Goal: Task Accomplishment & Management: Use online tool/utility

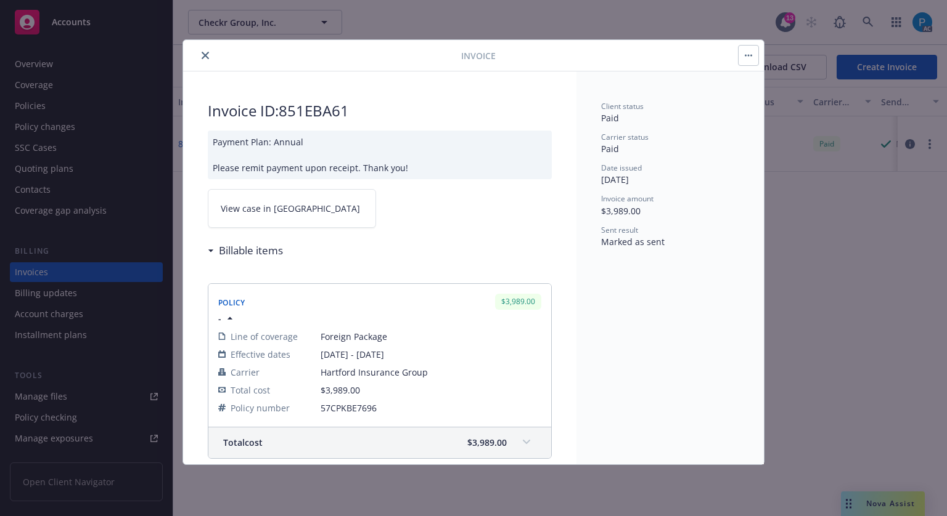
drag, startPoint x: 0, startPoint y: 0, endPoint x: 100, endPoint y: 22, distance: 102.1
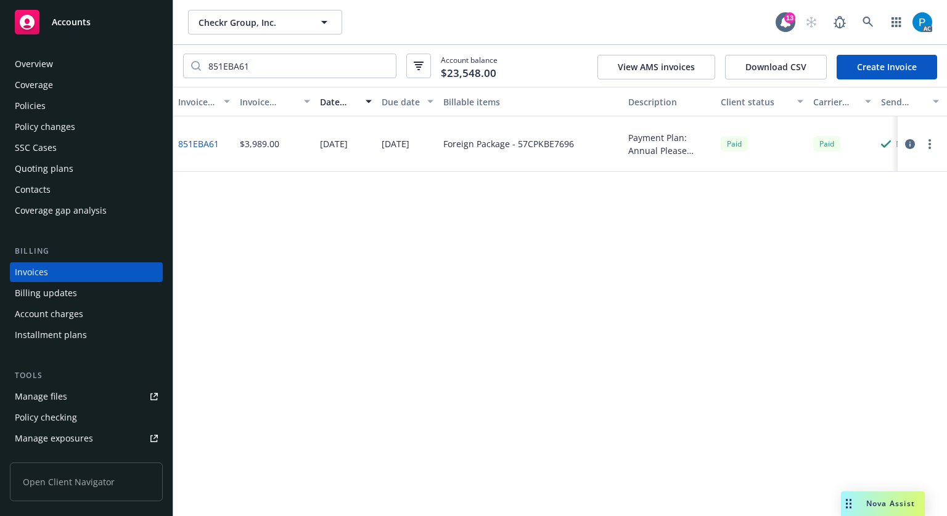
drag, startPoint x: 100, startPoint y: 22, endPoint x: 216, endPoint y: 54, distance: 120.2
click at [100, 22] on div "Accounts" at bounding box center [86, 22] width 143 height 25
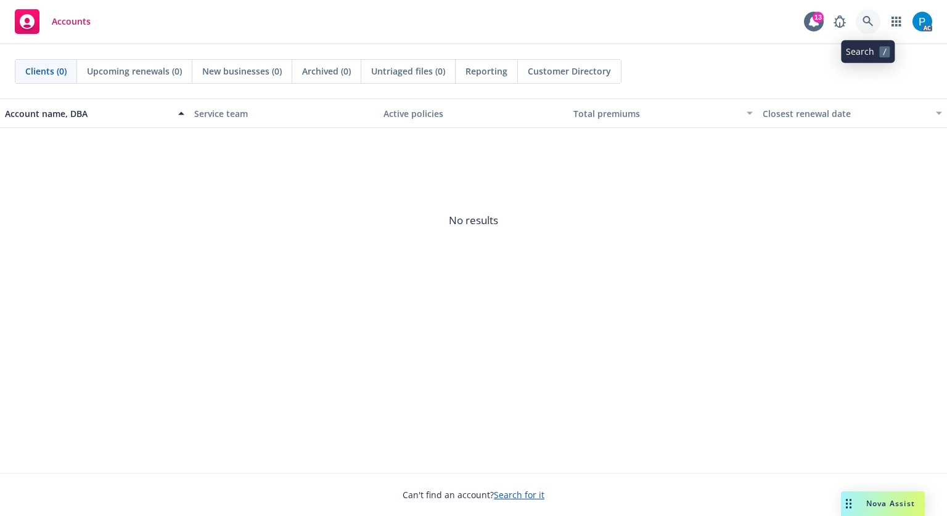
click at [868, 16] on icon at bounding box center [867, 21] width 11 height 11
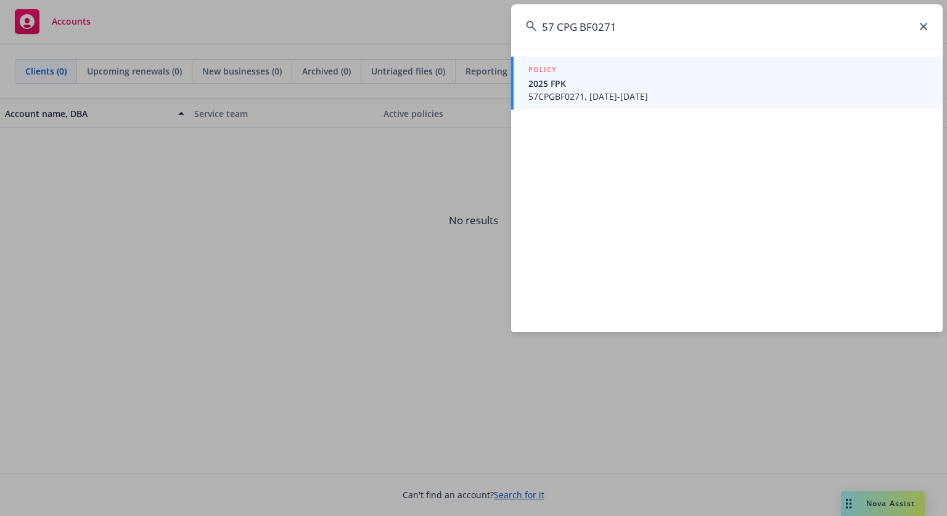
click at [555, 22] on input "57 CPG BF0271" at bounding box center [726, 26] width 431 height 44
type input "57CPGBF0271"
click at [604, 93] on span "57CPGBF0271, [DATE]-[DATE]" at bounding box center [727, 96] width 399 height 13
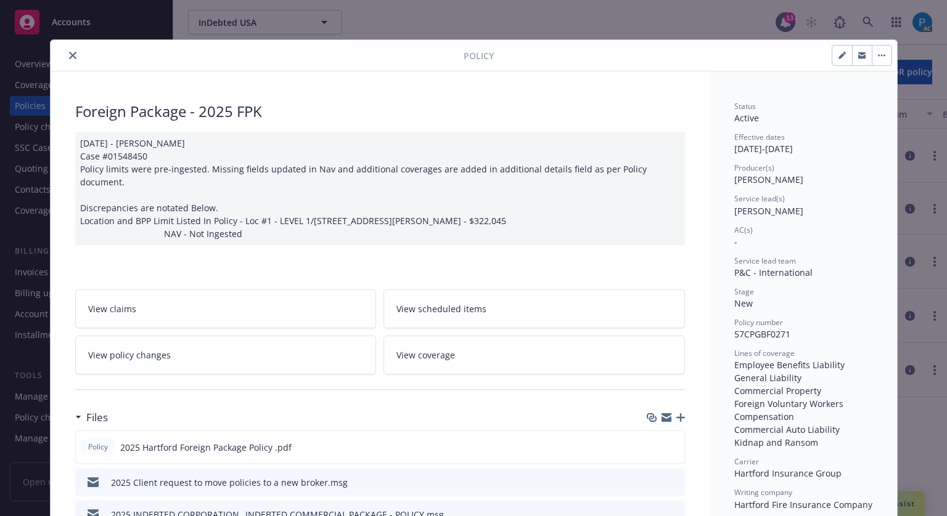
click at [65, 48] on button "close" at bounding box center [72, 55] width 15 height 15
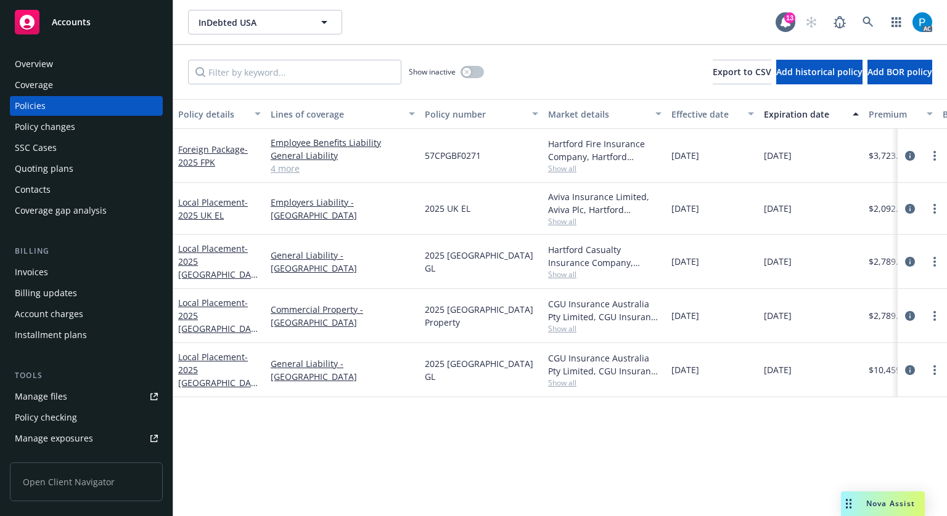
click at [37, 272] on div "Invoices" at bounding box center [31, 273] width 33 height 20
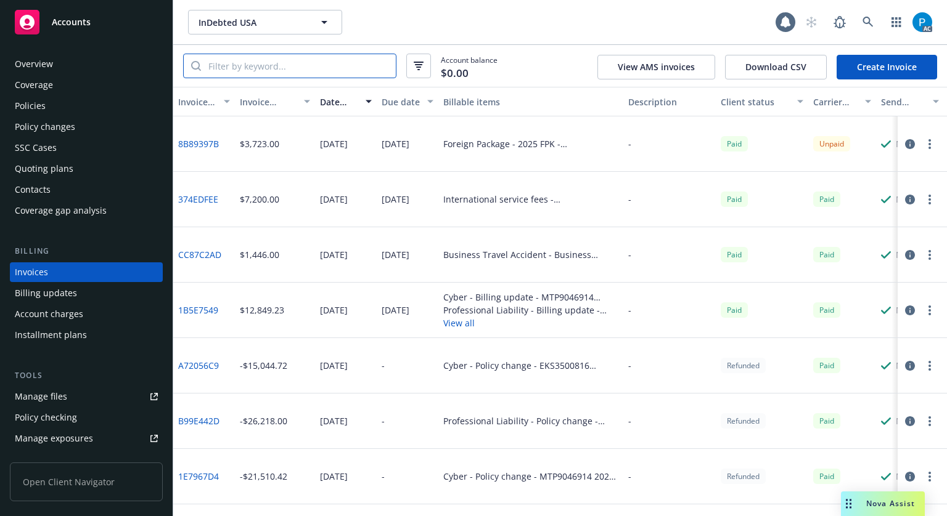
click at [309, 68] on input "search" at bounding box center [298, 65] width 195 height 23
paste input "57CPGBF0271"
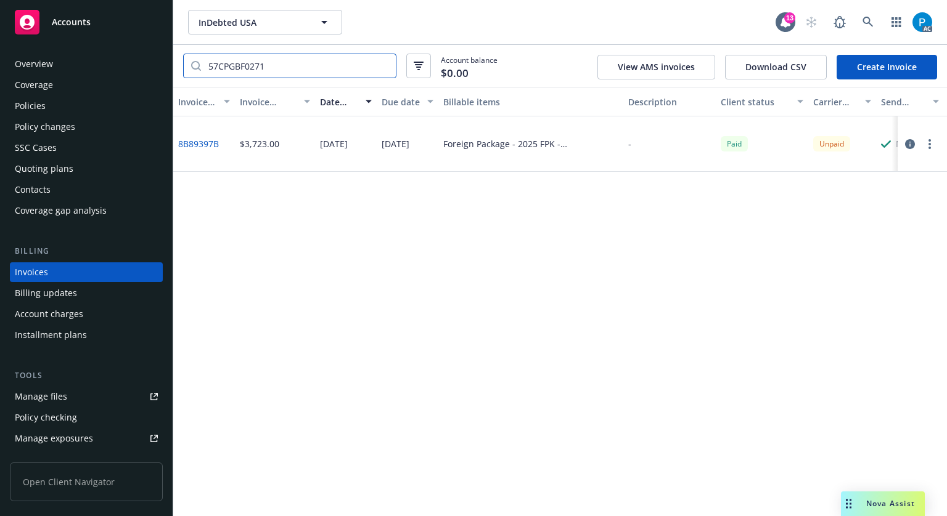
type input "57CPGBF0271"
click at [909, 145] on icon "button" at bounding box center [910, 144] width 10 height 10
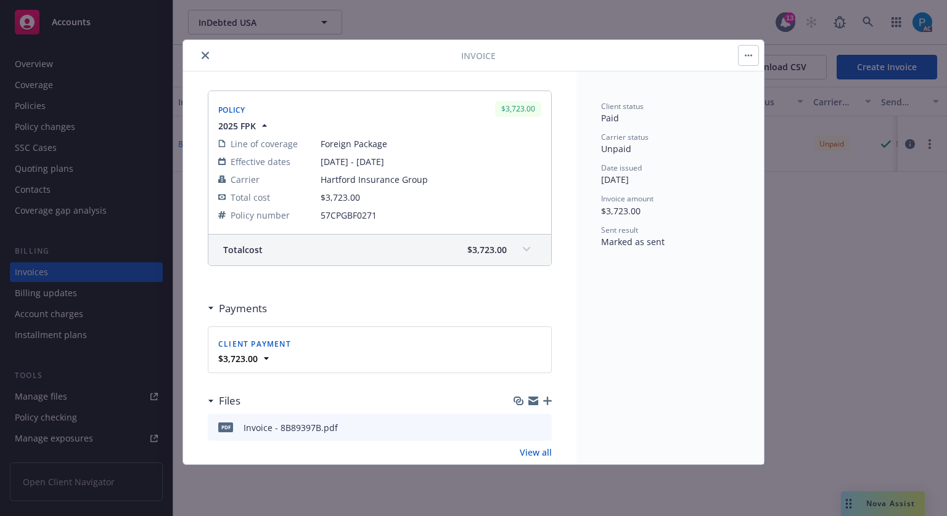
scroll to position [197, 0]
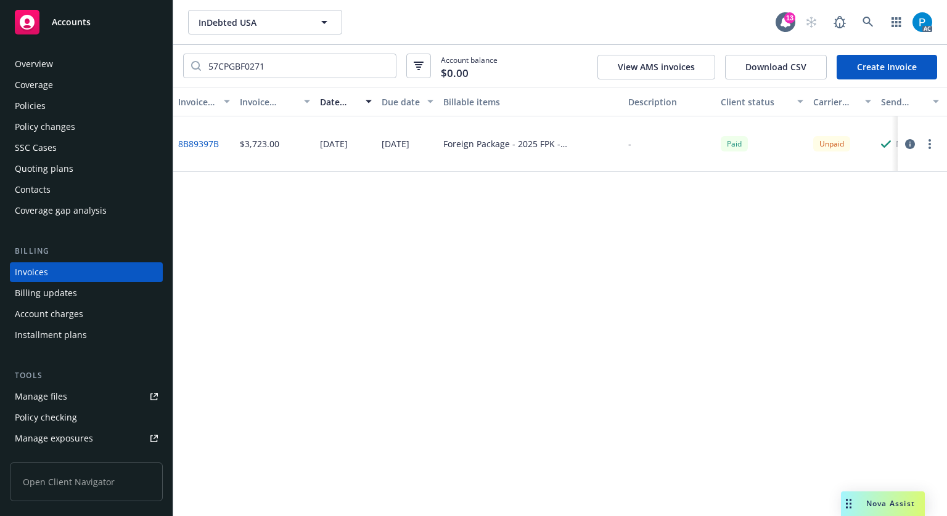
click at [88, 20] on span "Accounts" at bounding box center [71, 22] width 39 height 10
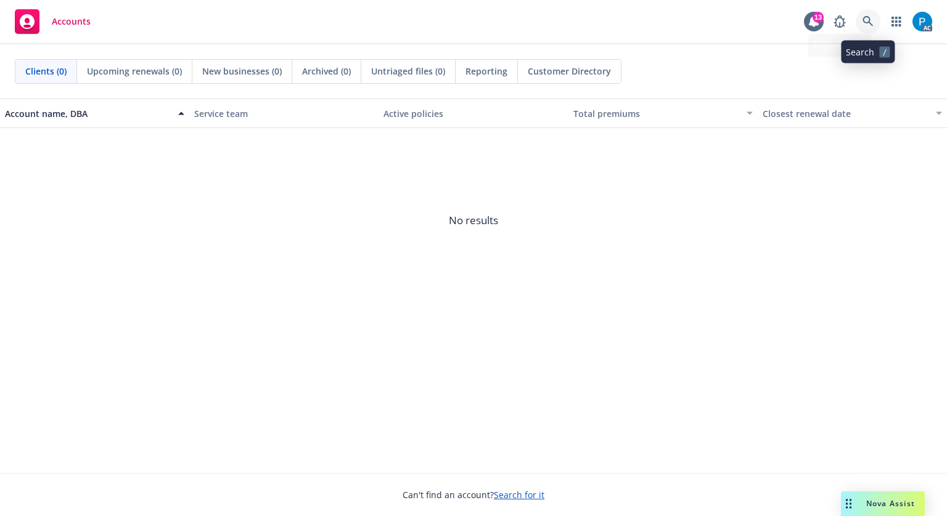
click at [866, 23] on icon at bounding box center [867, 21] width 11 height 11
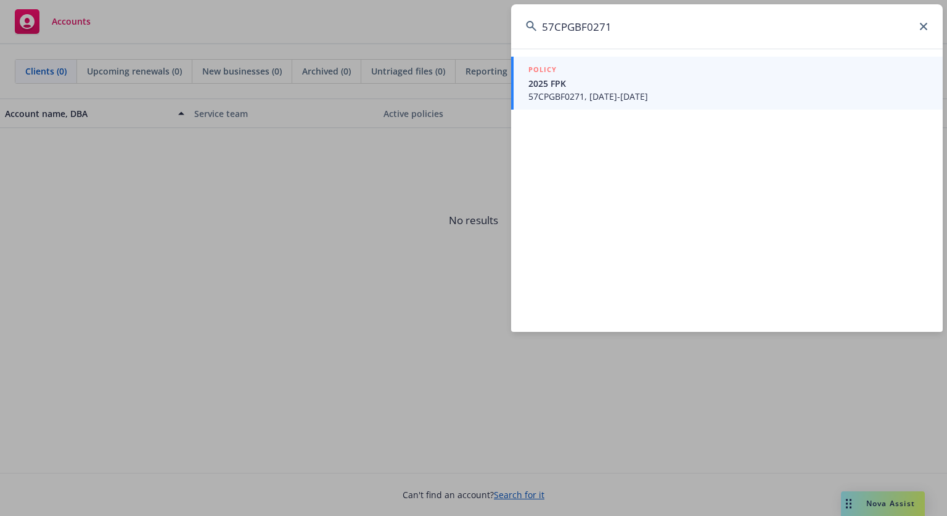
type input "57CPGBF0271"
click at [636, 95] on span "57CPGBF0271, [DATE]-[DATE]" at bounding box center [727, 96] width 399 height 13
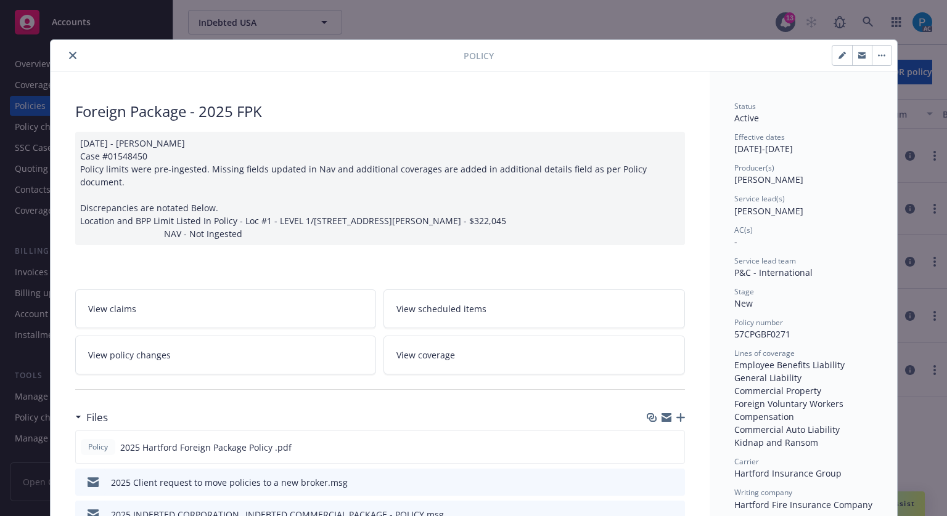
click at [69, 52] on icon "close" at bounding box center [72, 55] width 7 height 7
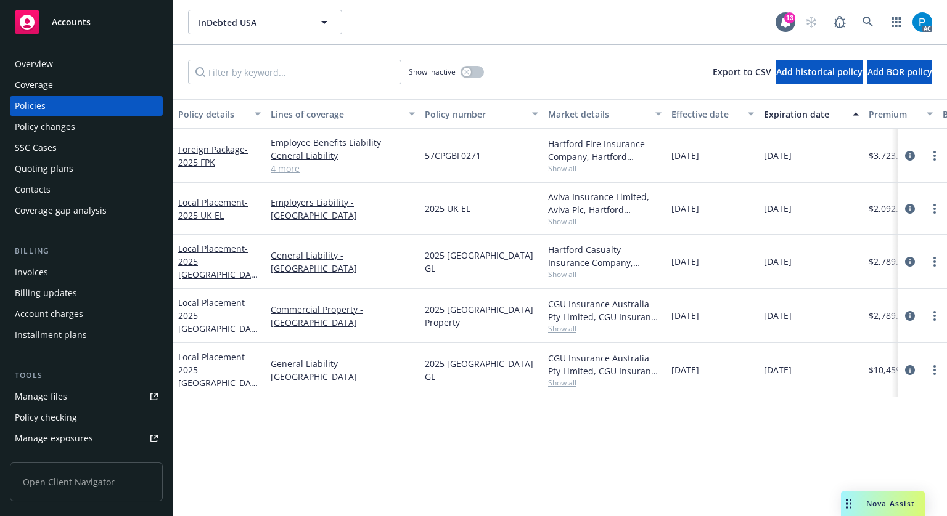
click at [56, 277] on div "Invoices" at bounding box center [86, 273] width 143 height 20
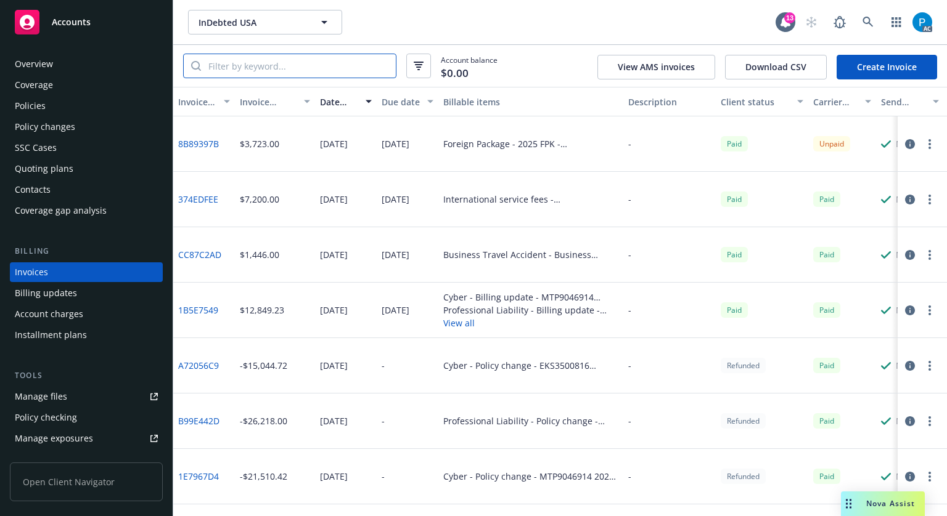
click at [283, 68] on input "search" at bounding box center [298, 65] width 195 height 23
paste input "57CPGBF0271"
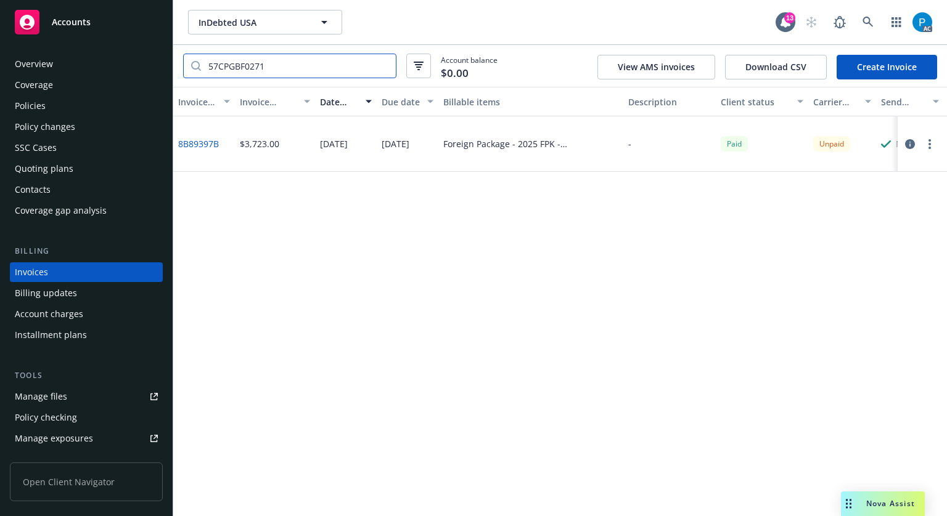
type input "57CPGBF0271"
click at [910, 143] on icon "button" at bounding box center [910, 144] width 10 height 10
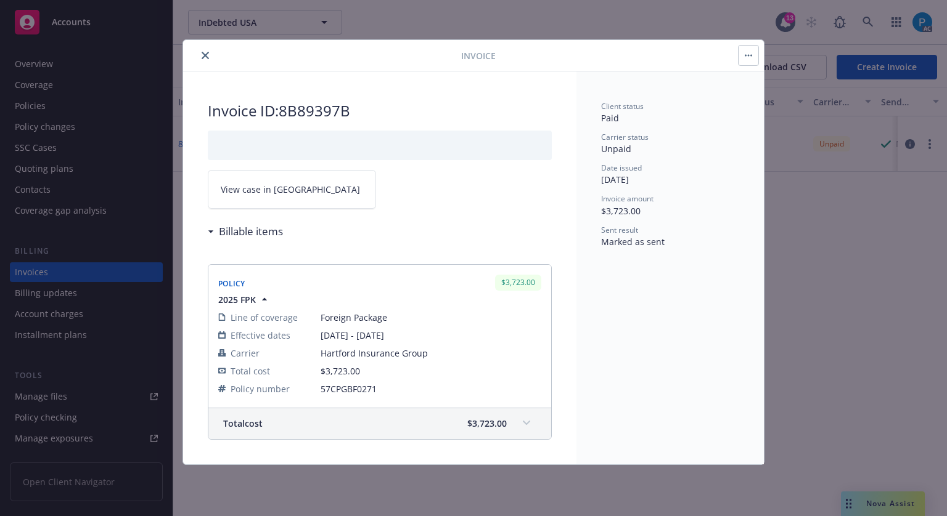
click at [267, 194] on span "View case in [GEOGRAPHIC_DATA]" at bounding box center [290, 189] width 139 height 13
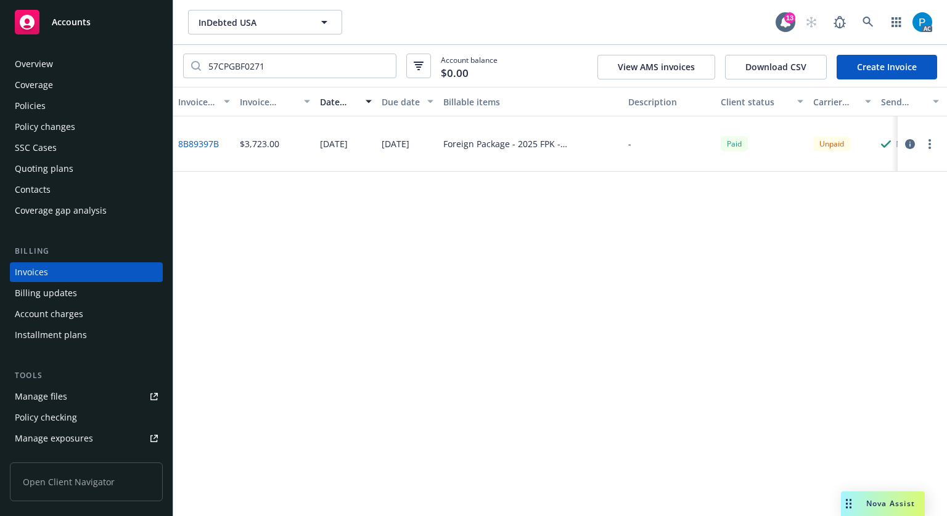
click at [118, 23] on div "Accounts" at bounding box center [86, 22] width 143 height 25
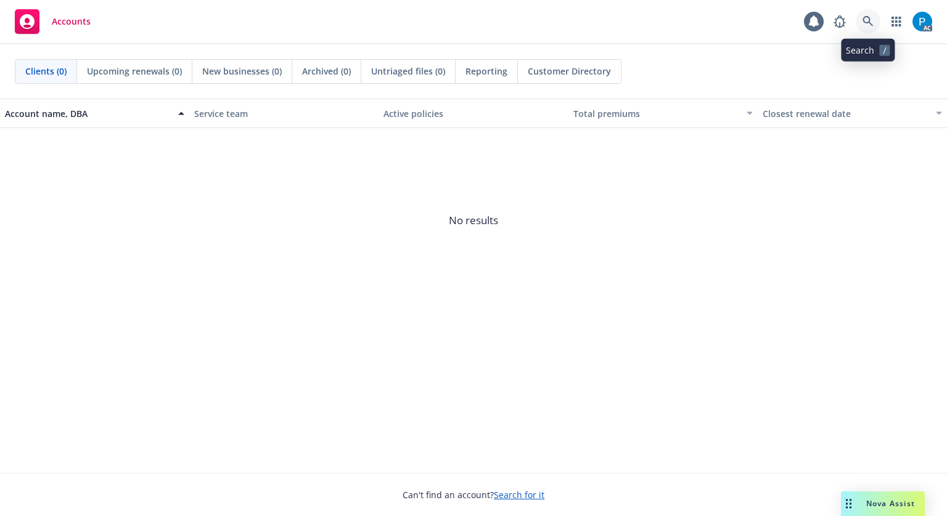
click at [862, 14] on link at bounding box center [867, 21] width 25 height 25
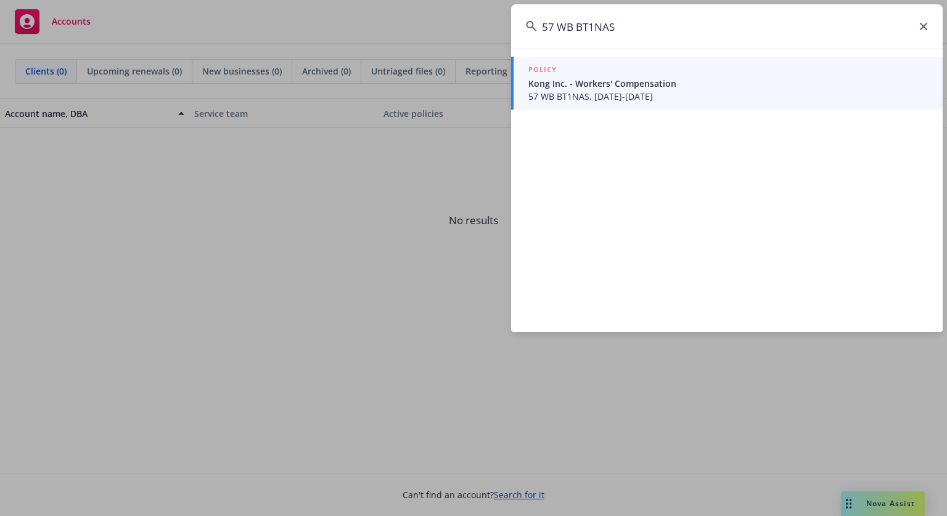
type input "57 WB BT1NAS"
click at [621, 86] on span "Kong Inc. - Workers' Compensation" at bounding box center [727, 83] width 399 height 13
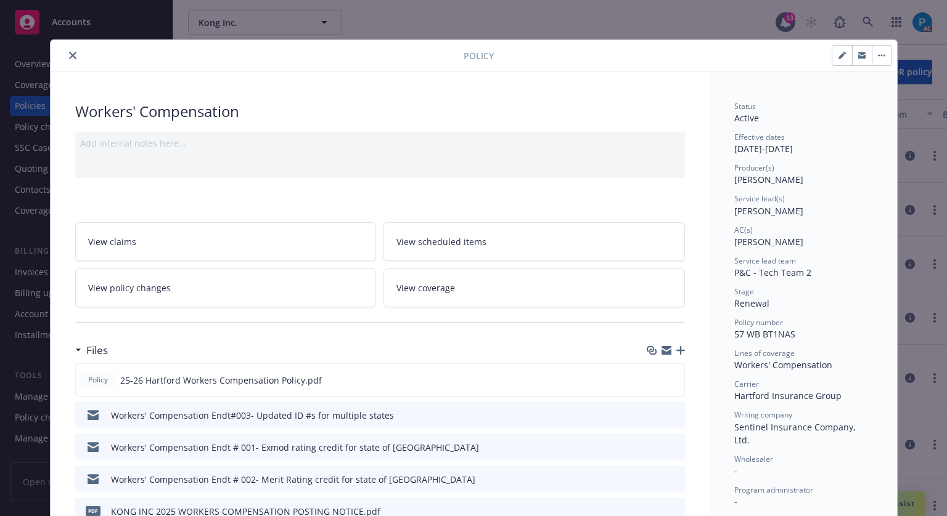
click at [67, 49] on button "close" at bounding box center [72, 55] width 15 height 15
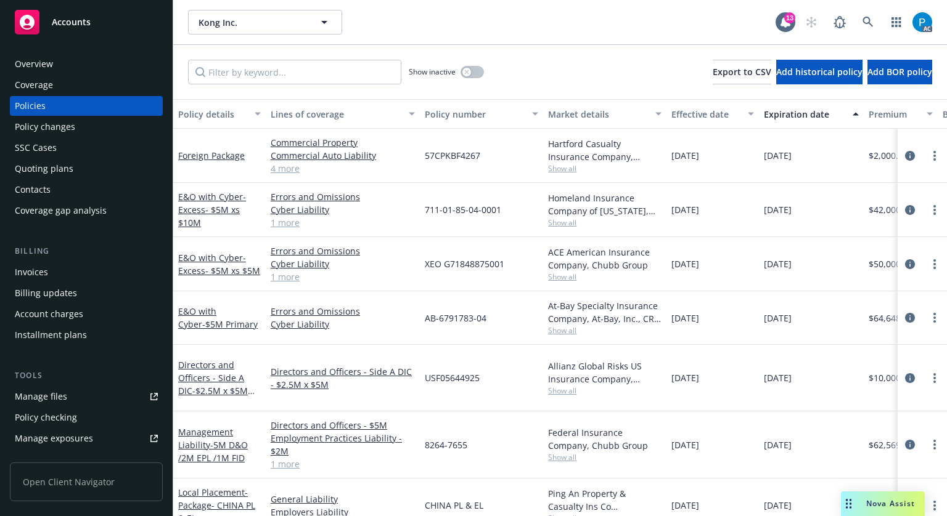
click at [52, 264] on div "Invoices" at bounding box center [86, 273] width 143 height 20
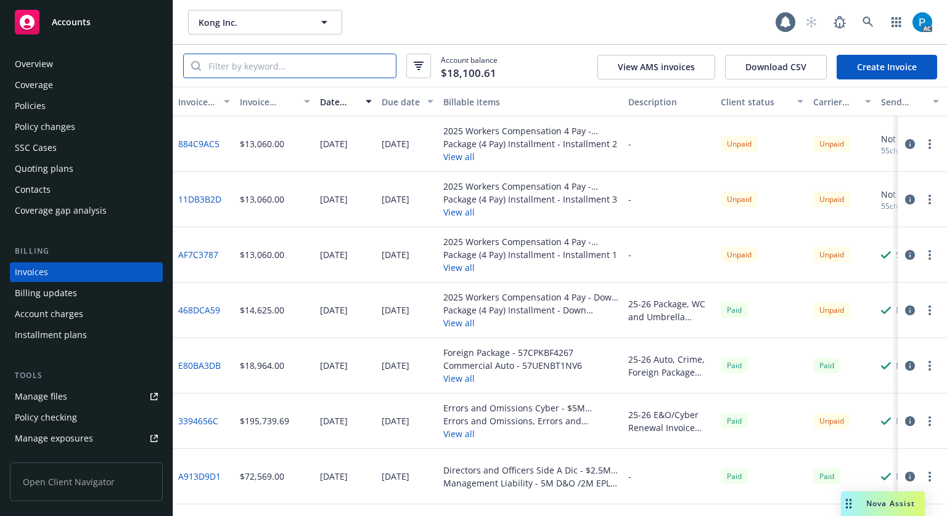
click at [245, 63] on input "search" at bounding box center [298, 65] width 195 height 23
paste input "57 WB BT1NAS"
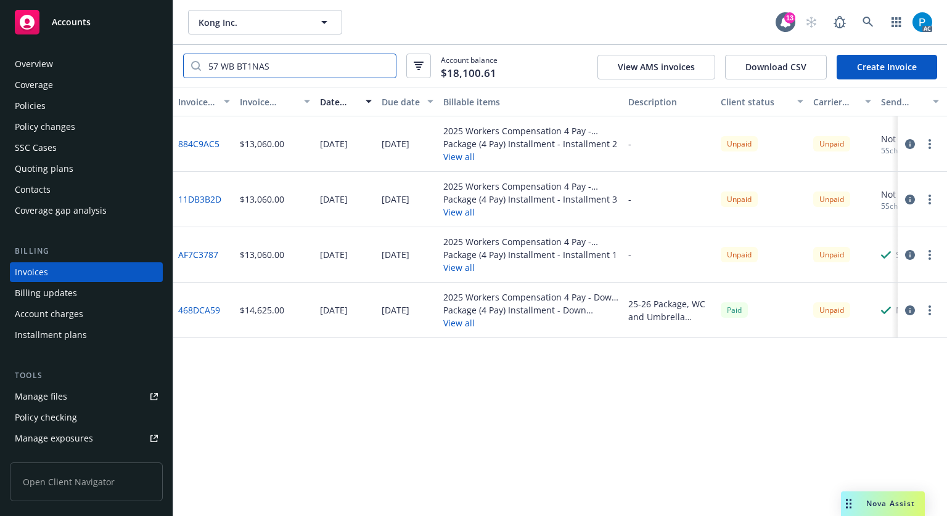
type input "57 WB BT1NAS"
click at [910, 316] on button "button" at bounding box center [909, 310] width 15 height 15
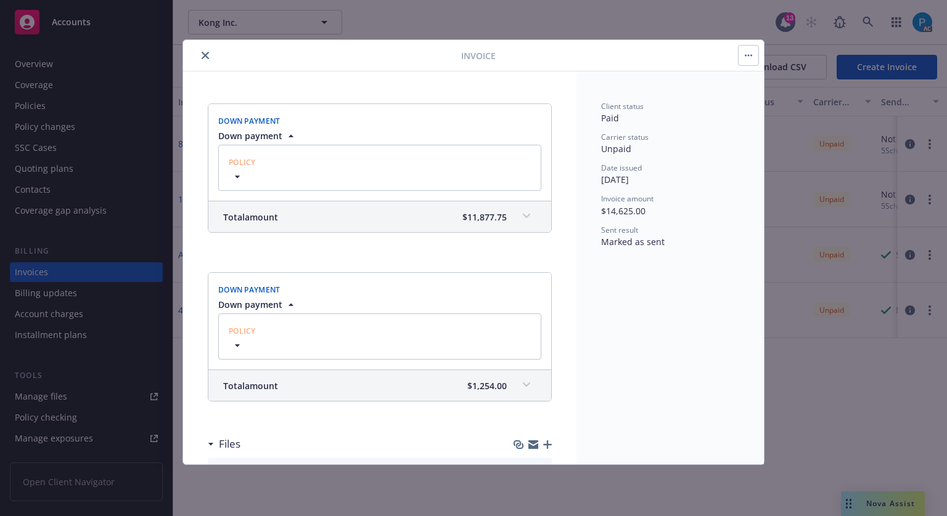
scroll to position [370, 0]
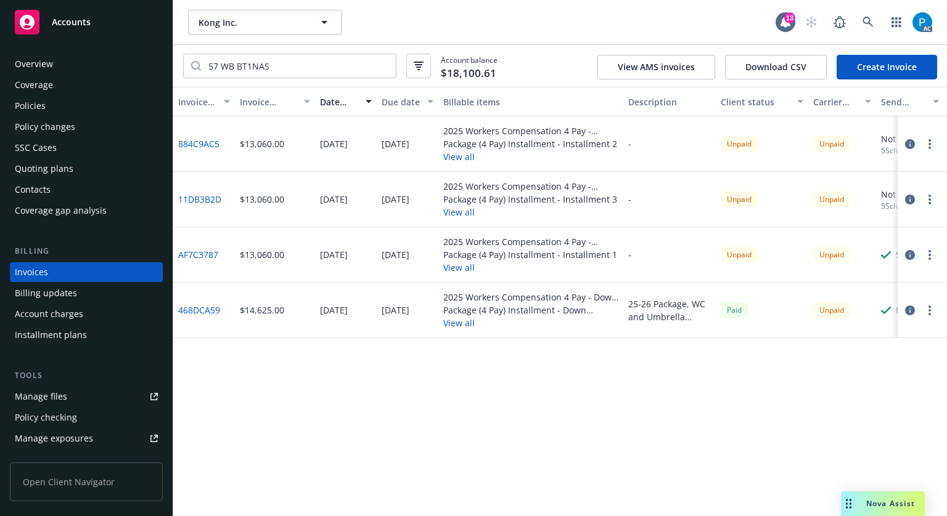
click at [44, 105] on div "Policies" at bounding box center [86, 106] width 143 height 20
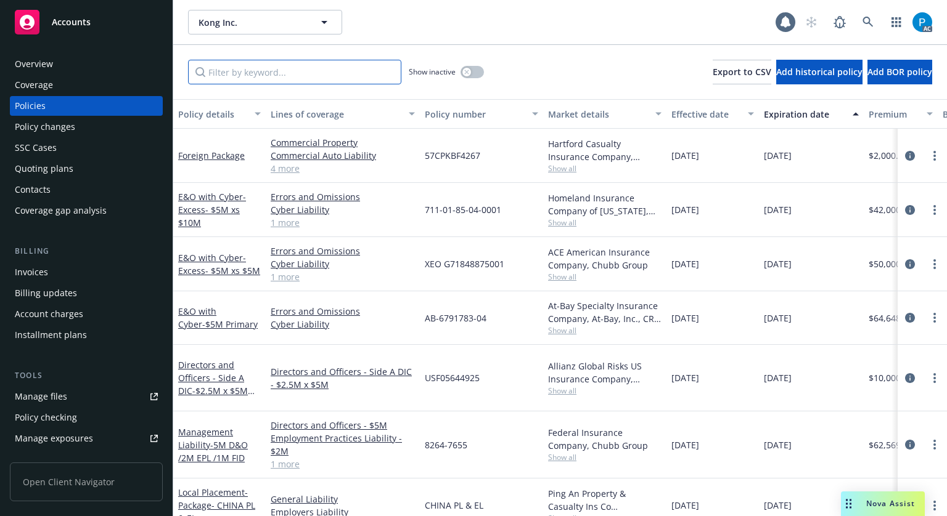
click at [276, 68] on input "Filter by keyword..." at bounding box center [294, 72] width 213 height 25
paste input "57 WB BT1NAS"
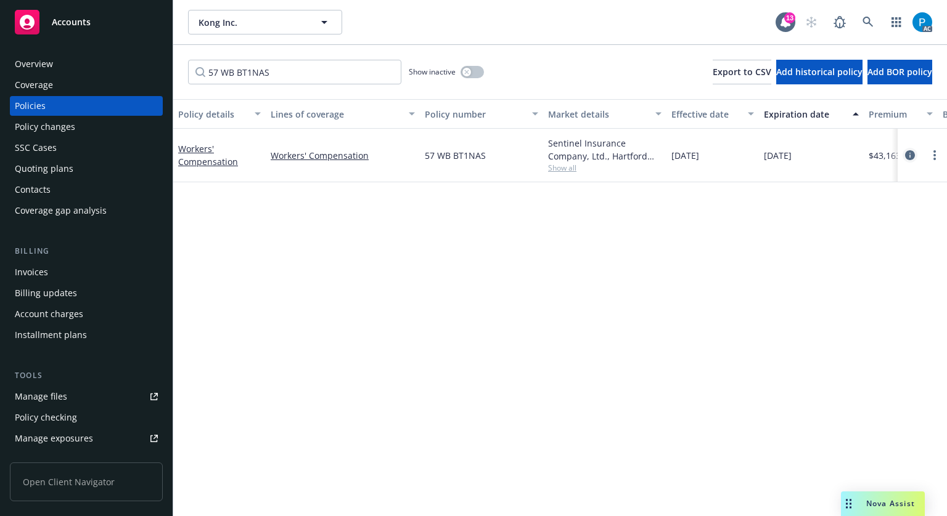
click at [905, 159] on icon "circleInformation" at bounding box center [910, 155] width 10 height 10
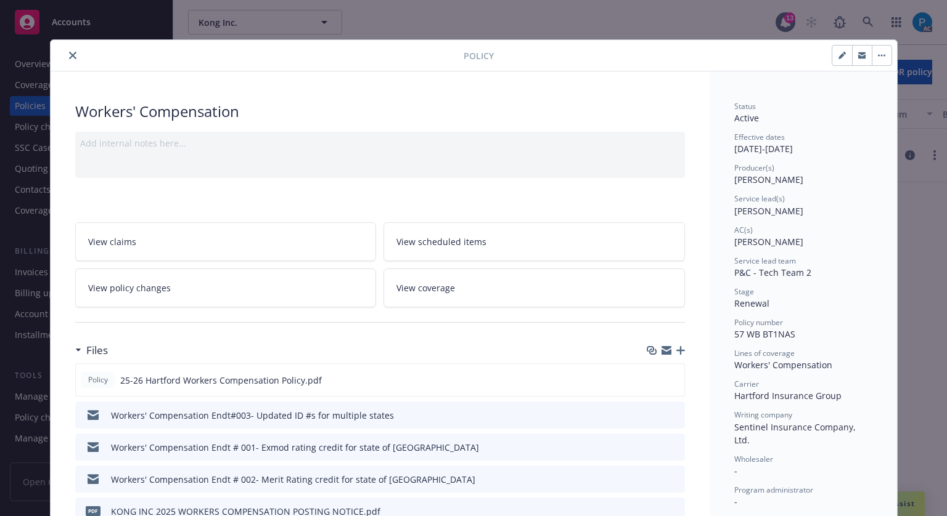
click at [67, 60] on button "close" at bounding box center [72, 55] width 15 height 15
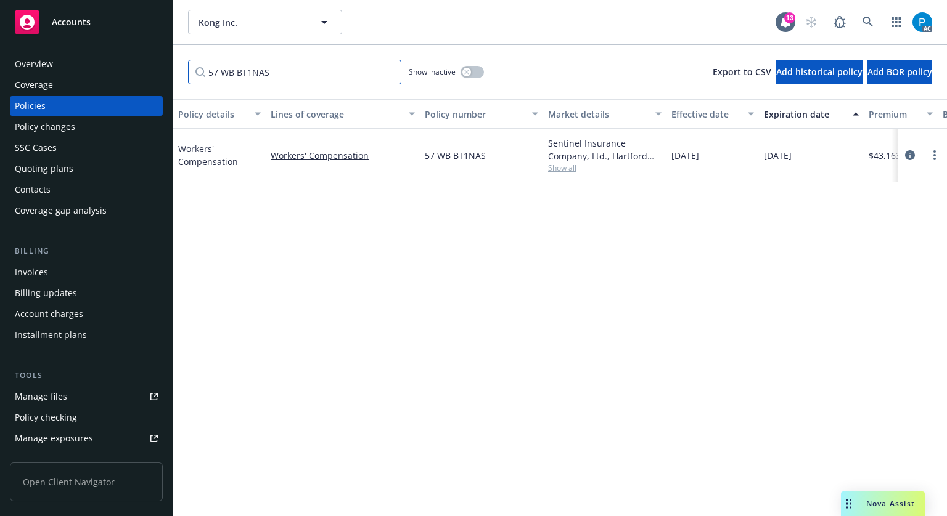
click at [272, 75] on input "57 WB BT1NAS" at bounding box center [294, 72] width 213 height 25
paste input "XHUBT1NVZ"
type input "57XHUBT1NVZ"
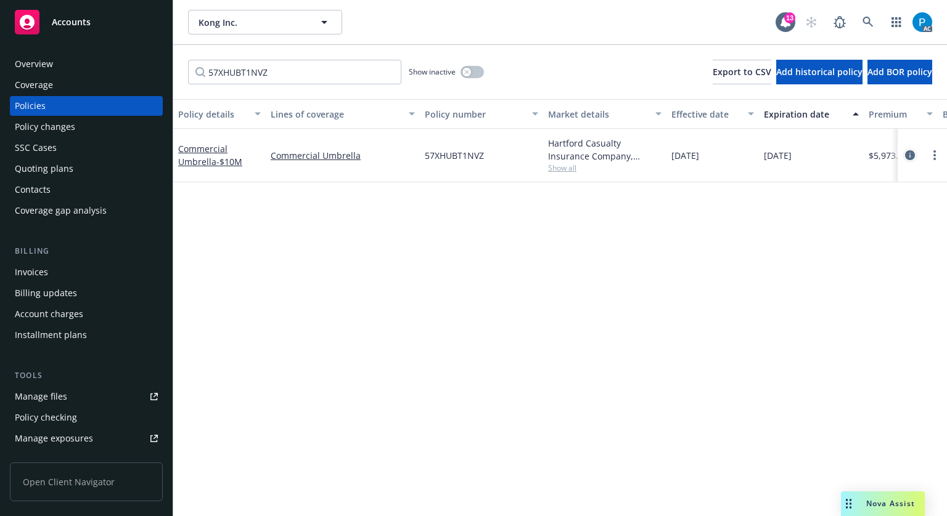
click at [905, 160] on icon "circleInformation" at bounding box center [910, 155] width 10 height 10
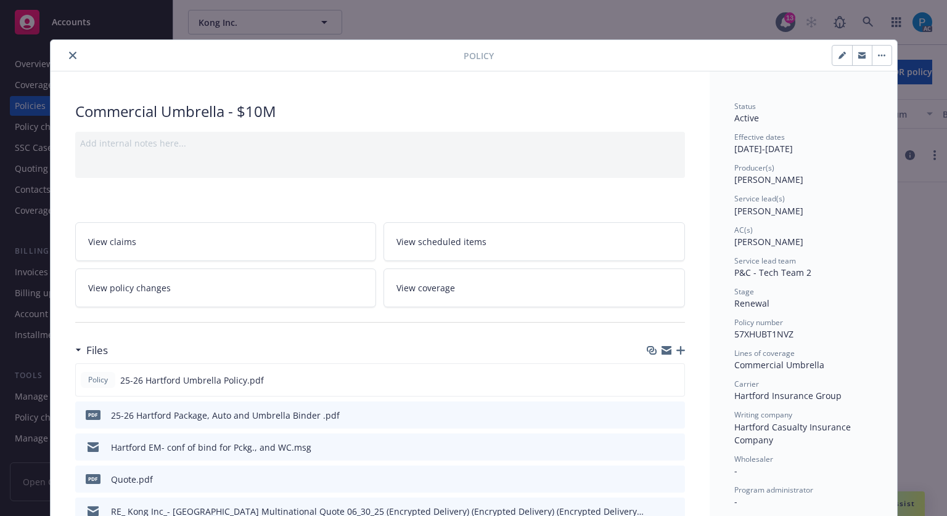
click at [70, 55] on icon "close" at bounding box center [72, 55] width 7 height 7
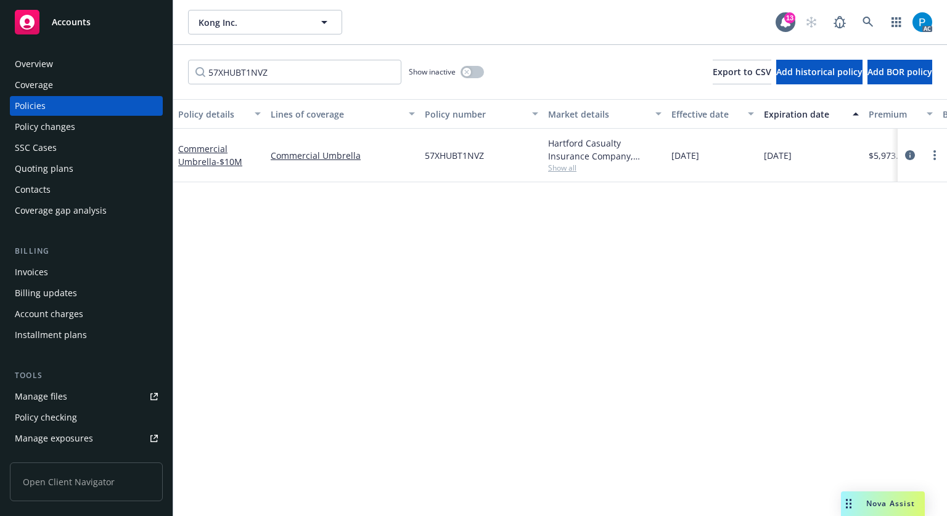
click at [84, 31] on div "Accounts" at bounding box center [86, 22] width 143 height 25
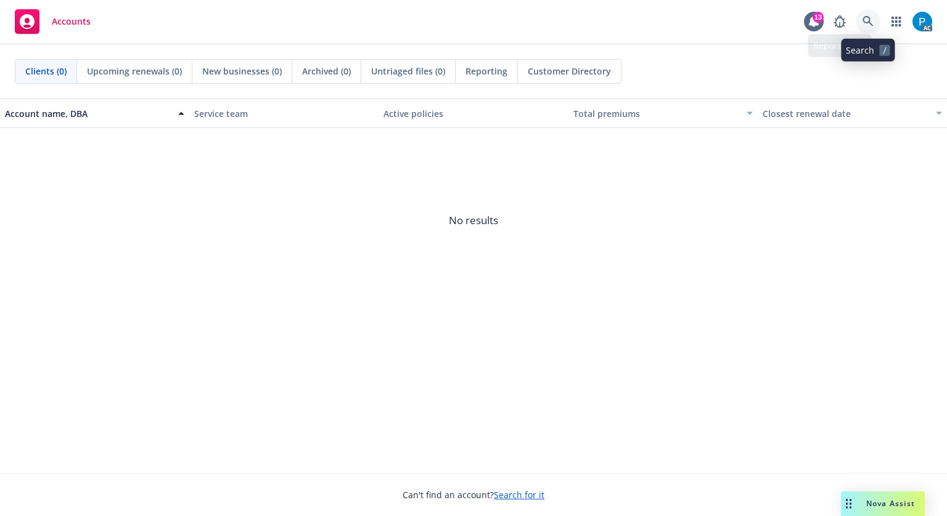
click at [864, 19] on icon at bounding box center [867, 21] width 11 height 11
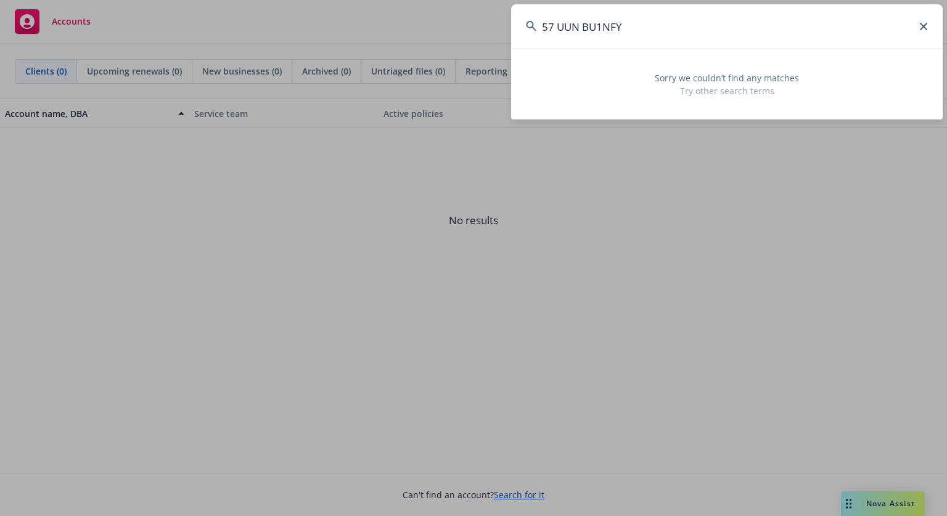
click at [555, 27] on input "57 UUN BU1NFY" at bounding box center [726, 26] width 431 height 44
click at [626, 39] on input "57UUNBU1NFY" at bounding box center [726, 26] width 431 height 44
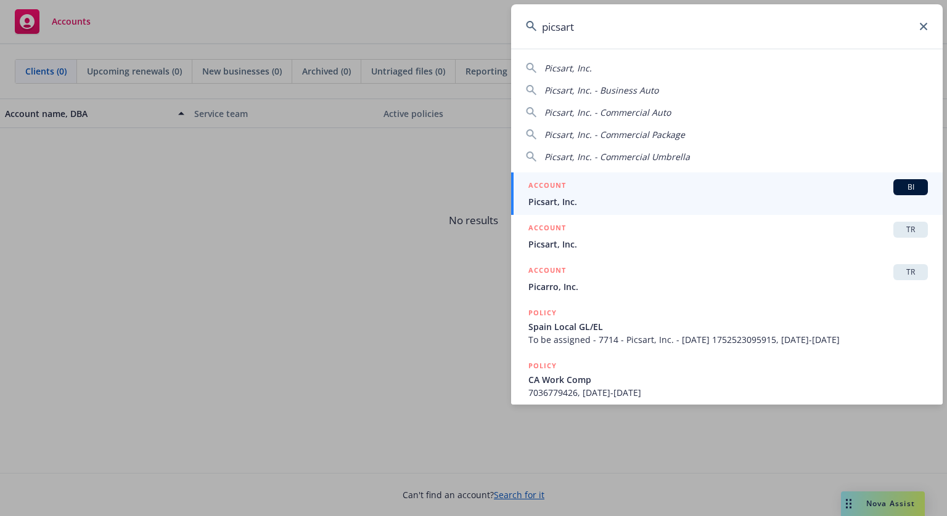
type input "picsart"
click at [606, 186] on div "ACCOUNT BI" at bounding box center [727, 187] width 399 height 16
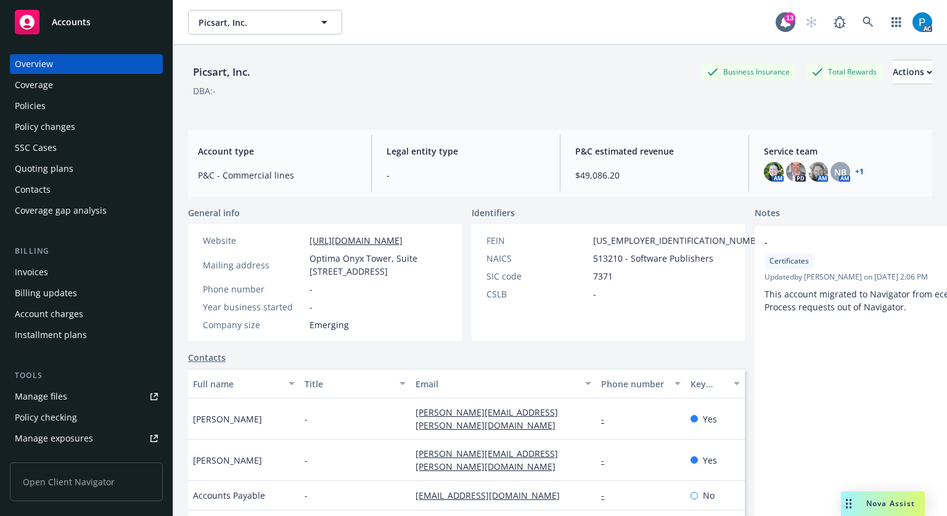
click at [47, 273] on div "Invoices" at bounding box center [86, 273] width 143 height 20
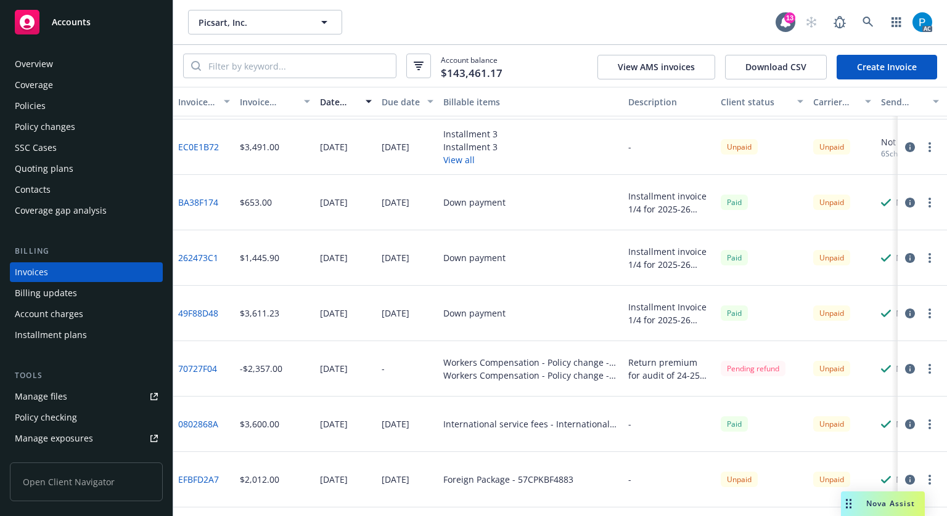
scroll to position [185, 0]
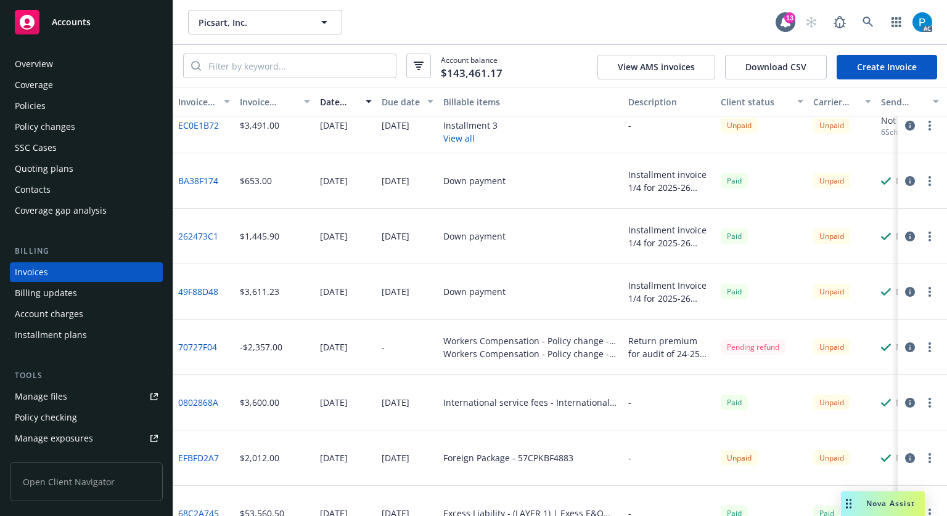
click at [902, 297] on button "button" at bounding box center [909, 292] width 15 height 15
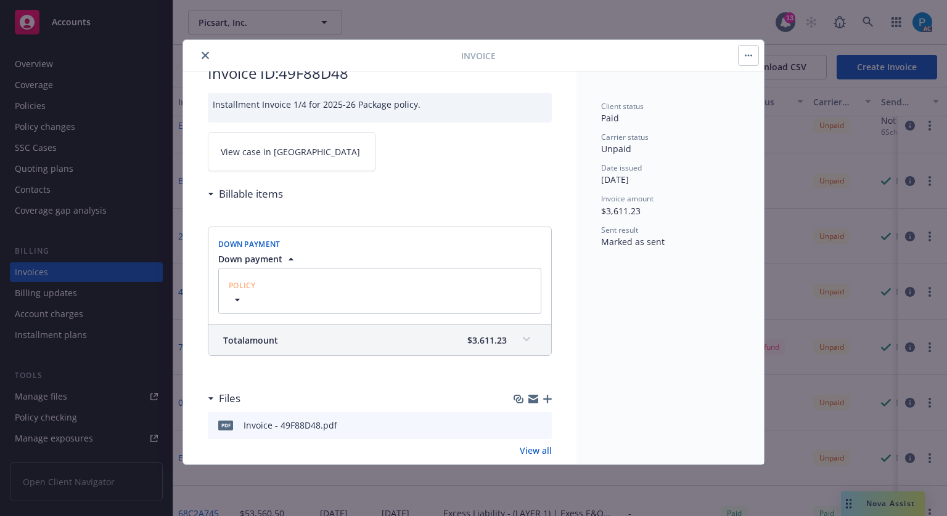
scroll to position [59, 0]
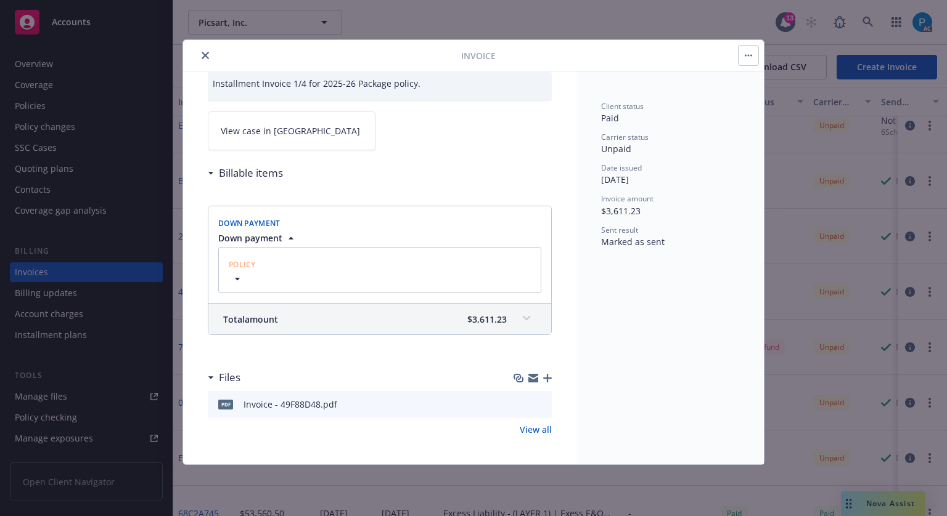
click at [416, 310] on div "Total amount $3,611.23" at bounding box center [379, 319] width 343 height 31
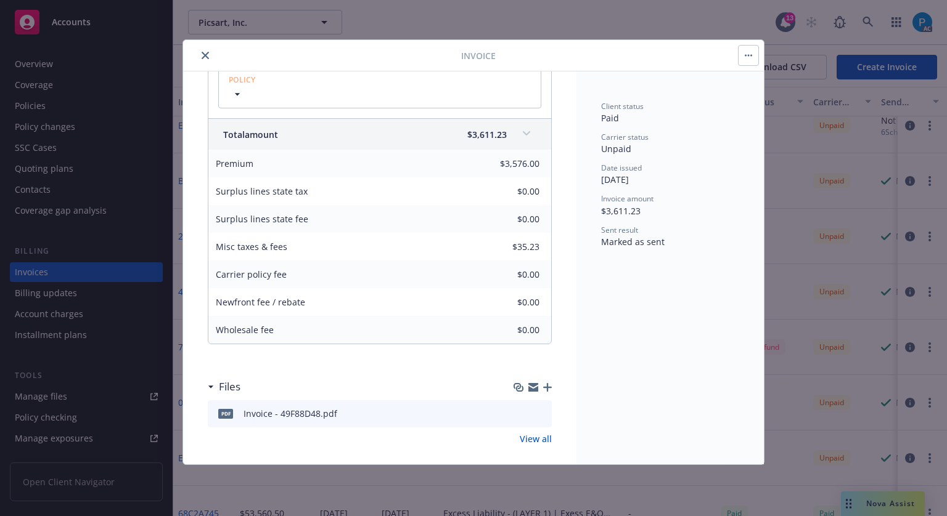
scroll to position [0, 0]
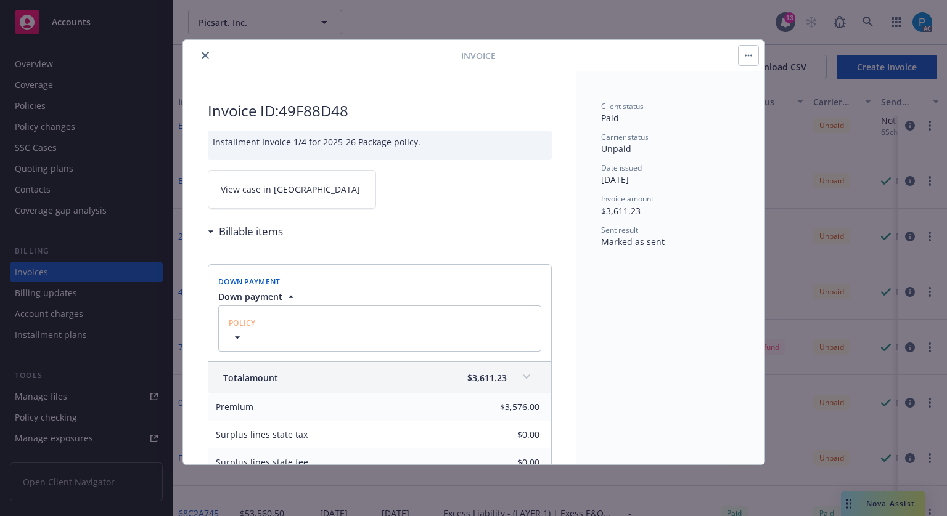
click at [202, 50] on button "close" at bounding box center [205, 55] width 15 height 15
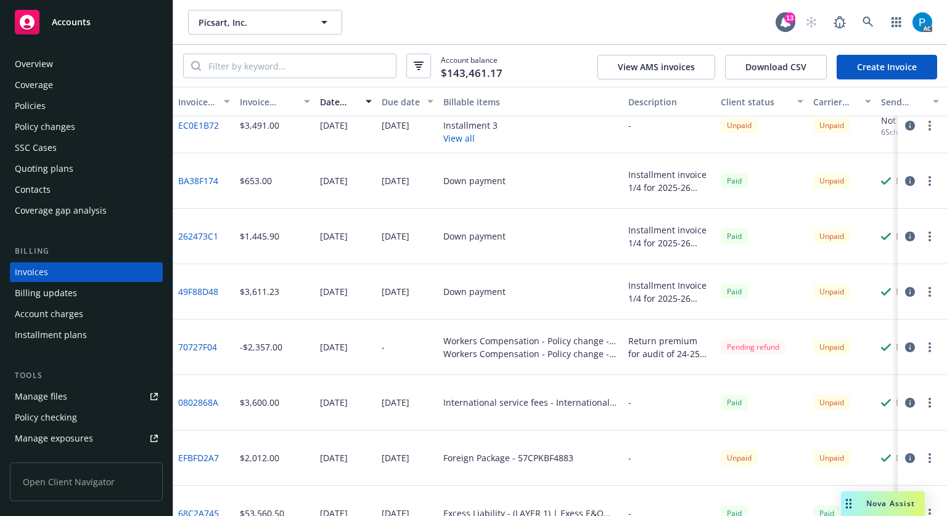
click at [113, 28] on div "Accounts" at bounding box center [86, 22] width 143 height 25
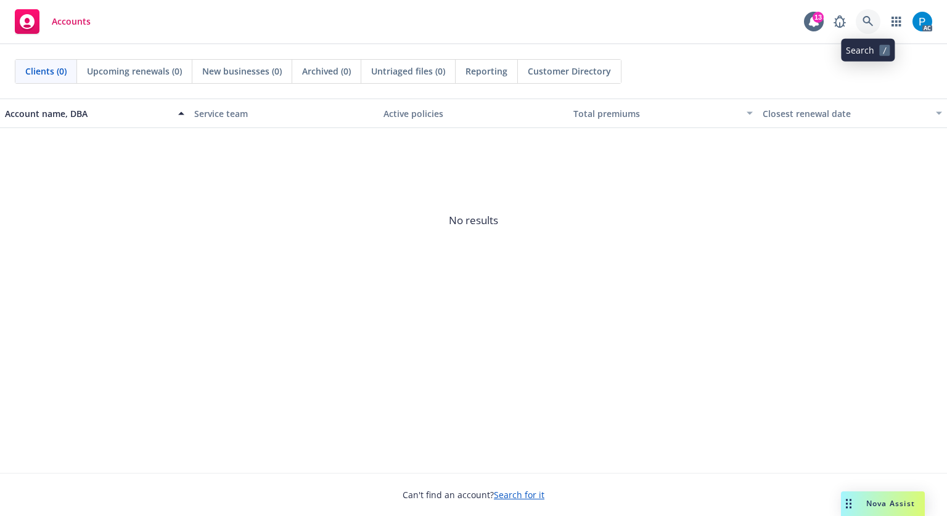
click at [865, 15] on link at bounding box center [867, 21] width 25 height 25
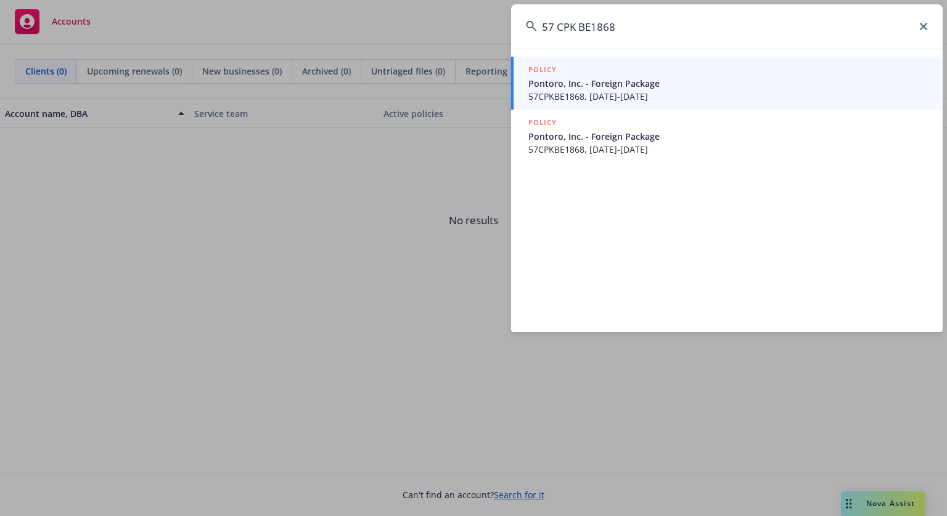
click at [557, 31] on input "57 CPK BE1868" at bounding box center [726, 26] width 431 height 44
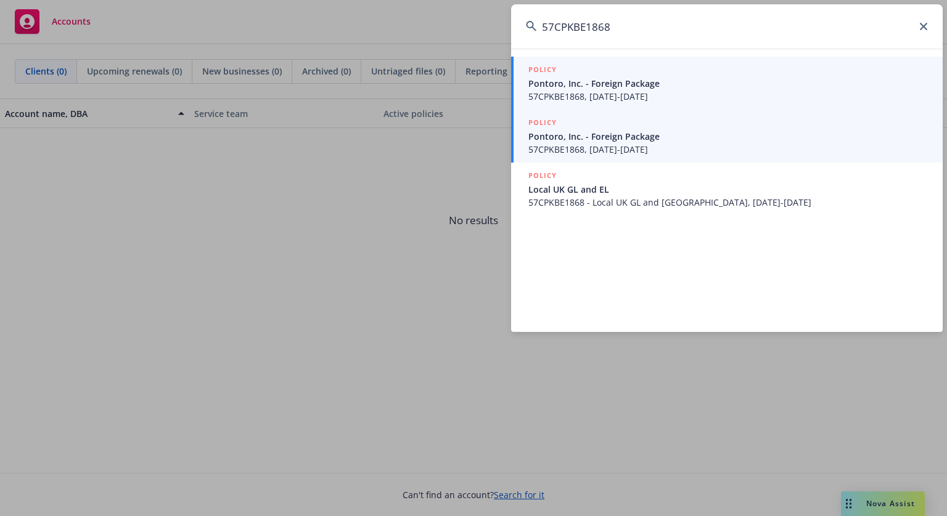
type input "57CPKBE1868"
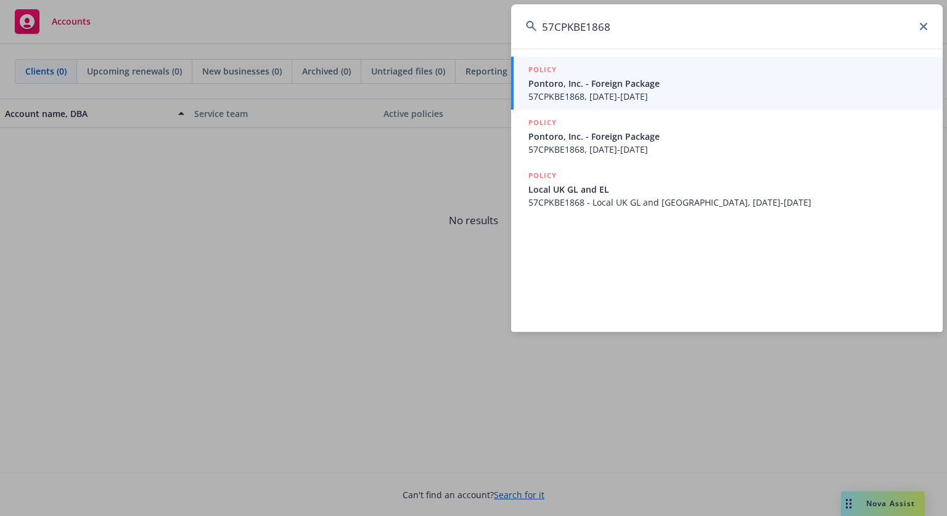
click at [648, 134] on span "Pontoro, Inc. - Foreign Package" at bounding box center [727, 136] width 399 height 13
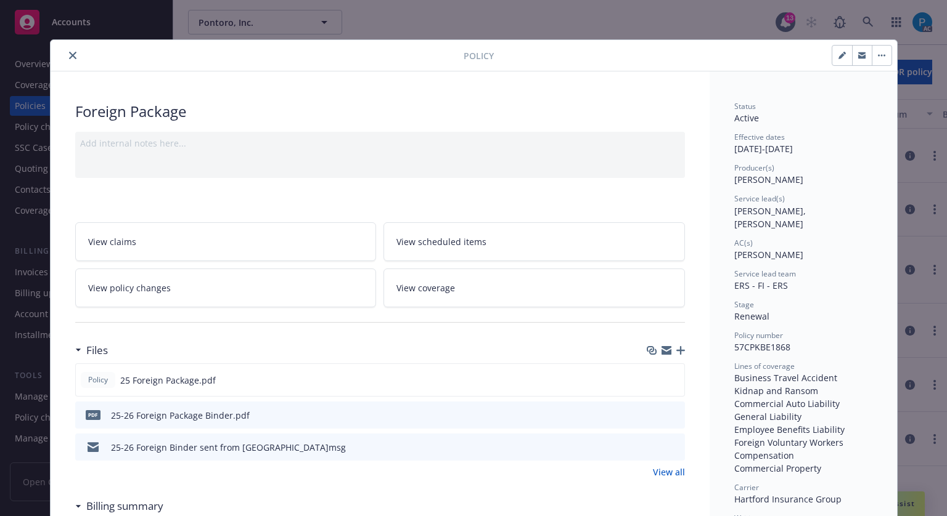
click at [74, 54] on button "close" at bounding box center [72, 55] width 15 height 15
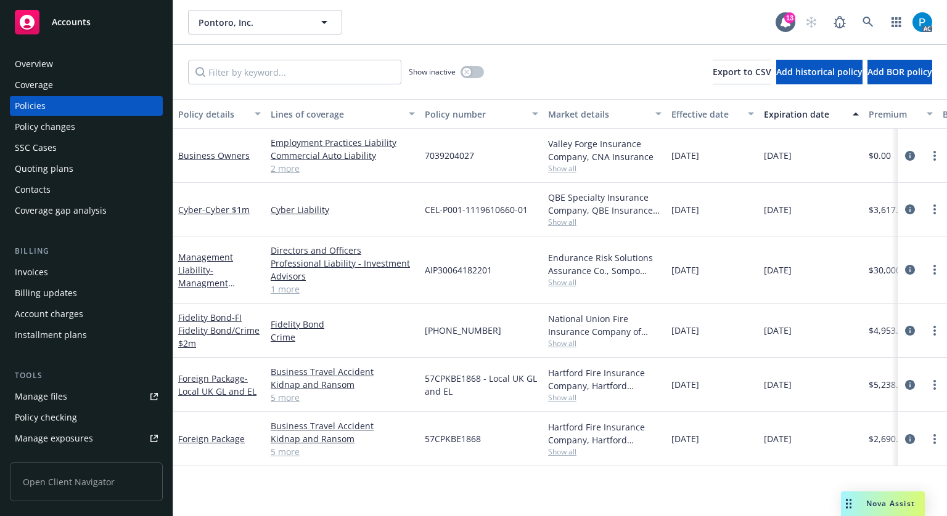
click at [52, 273] on div "Invoices" at bounding box center [86, 273] width 143 height 20
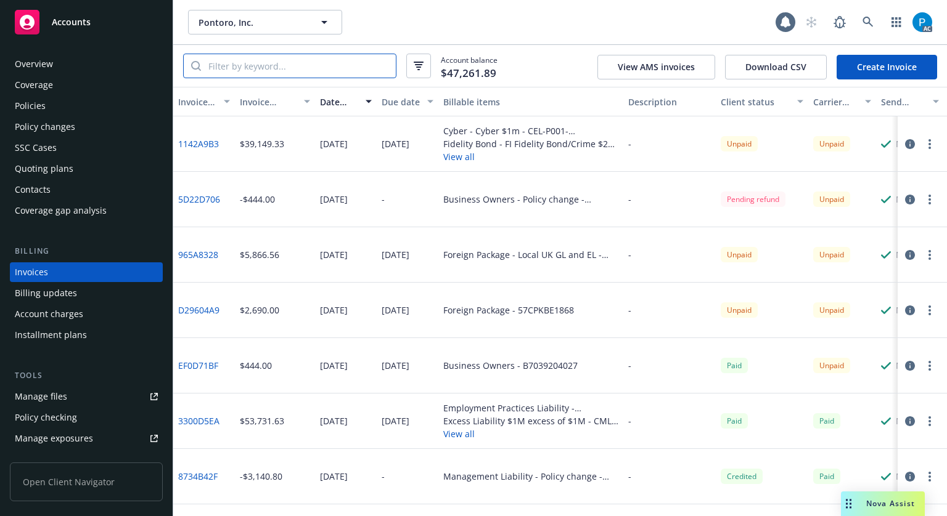
click at [282, 71] on input "search" at bounding box center [298, 65] width 195 height 23
paste input "57CPKBE1868"
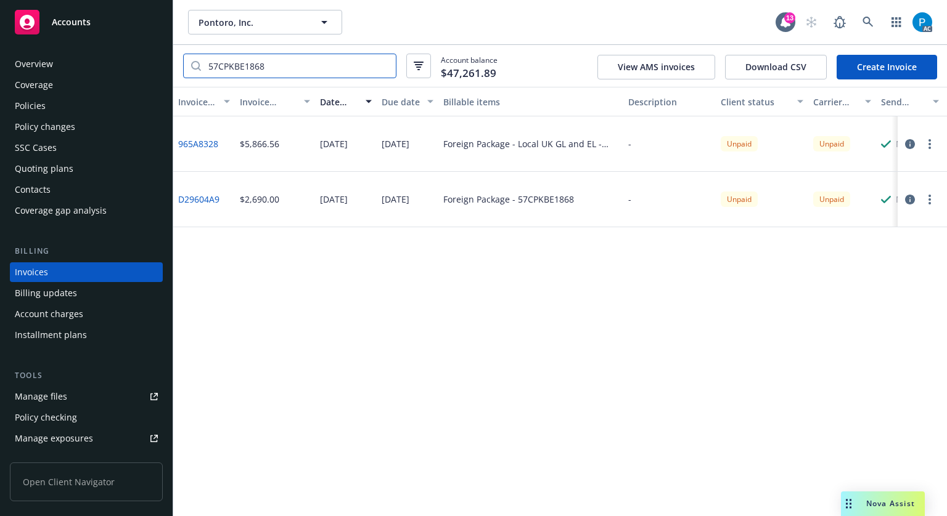
type input "57CPKBE1868"
click at [105, 16] on div "Accounts" at bounding box center [86, 22] width 143 height 25
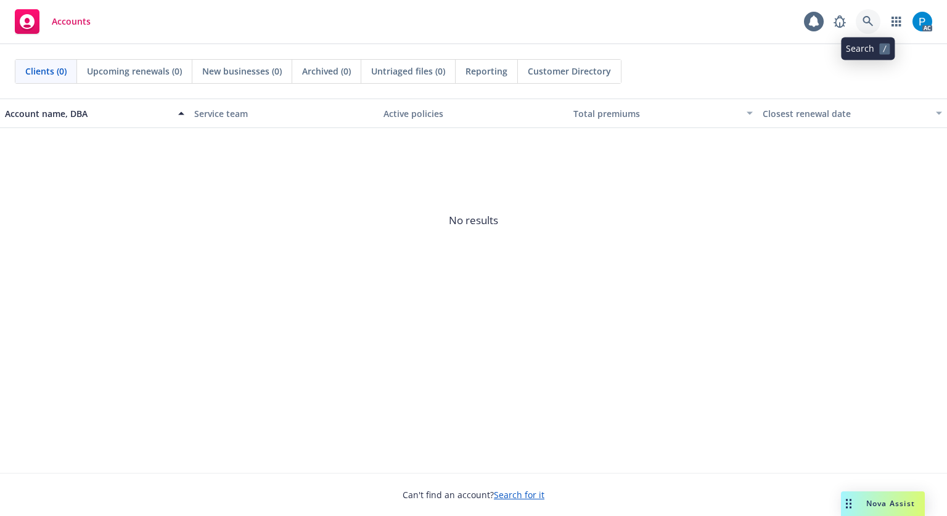
click at [875, 22] on link at bounding box center [867, 21] width 25 height 25
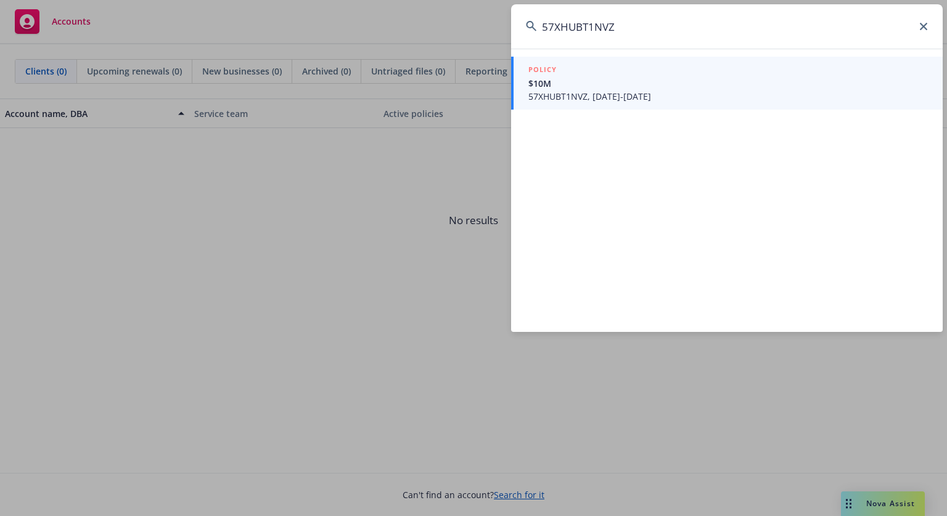
type input "57XHUBT1NVZ"
click at [629, 76] on div "POLICY" at bounding box center [727, 70] width 399 height 14
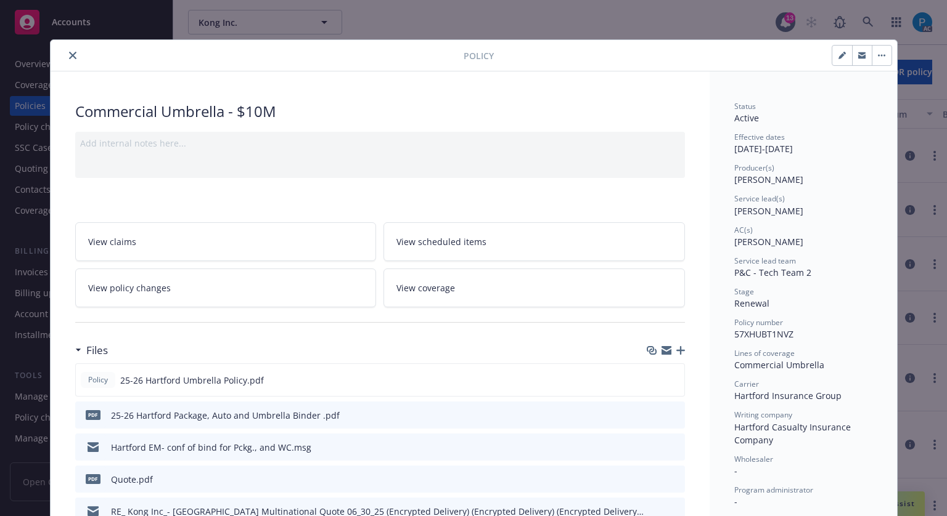
click at [69, 57] on icon "close" at bounding box center [72, 55] width 7 height 7
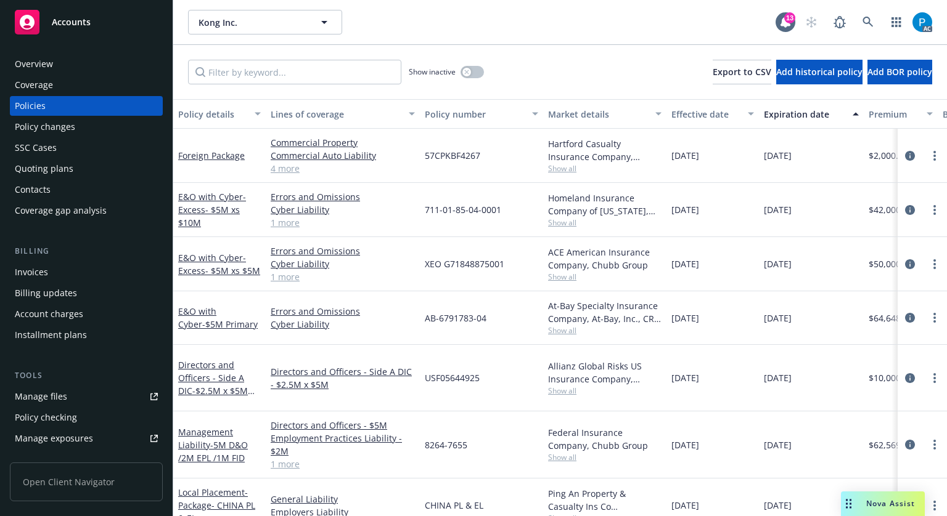
click at [51, 267] on div "Invoices" at bounding box center [86, 273] width 143 height 20
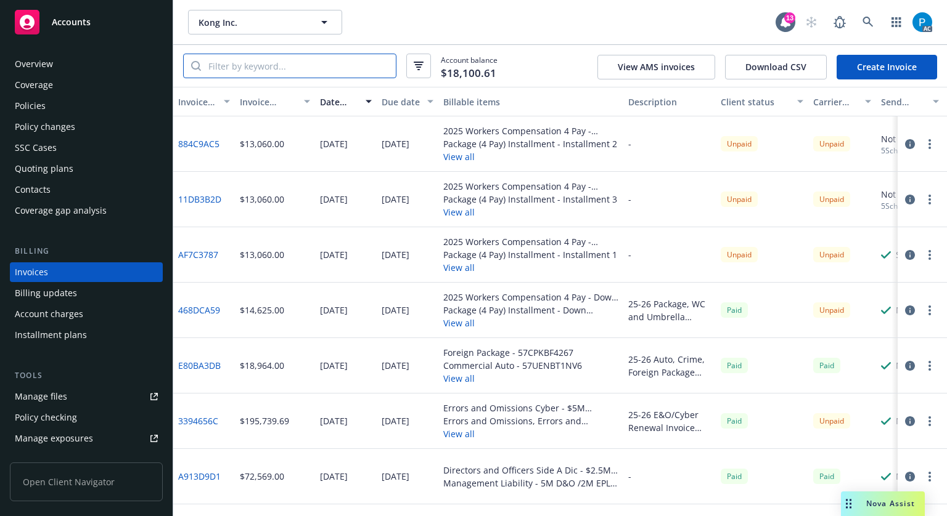
click at [281, 62] on input "search" at bounding box center [298, 65] width 195 height 23
paste input "57XHUBT1NVZ"
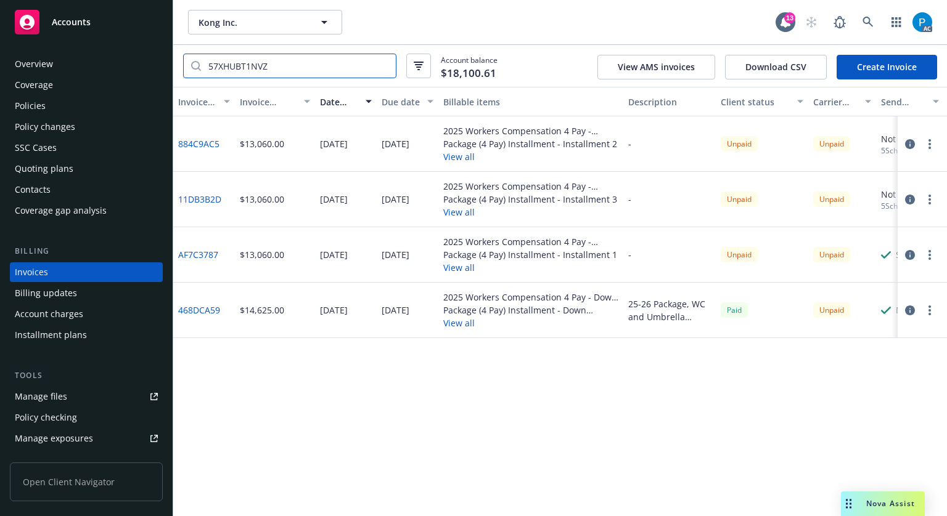
type input "57XHUBT1NVZ"
click at [913, 306] on icon "button" at bounding box center [910, 311] width 10 height 10
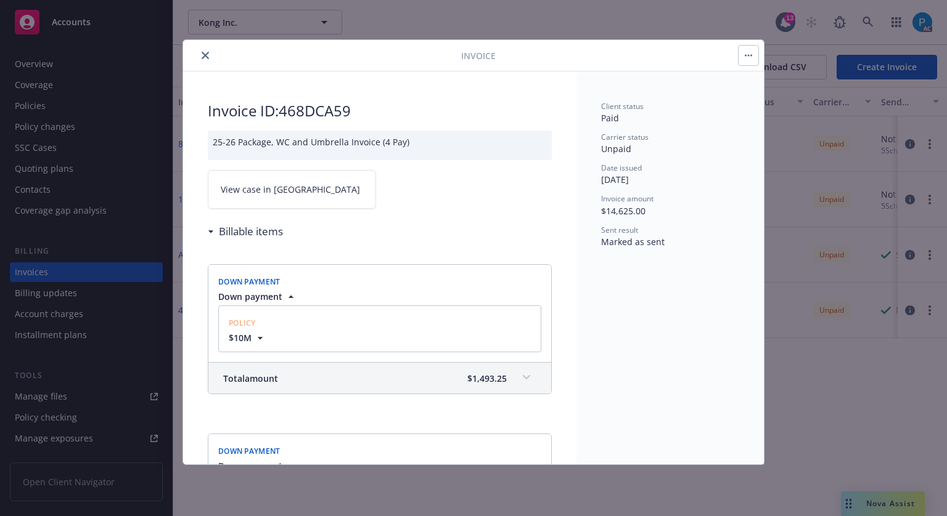
click at [288, 194] on link "View case in [GEOGRAPHIC_DATA]" at bounding box center [292, 189] width 168 height 39
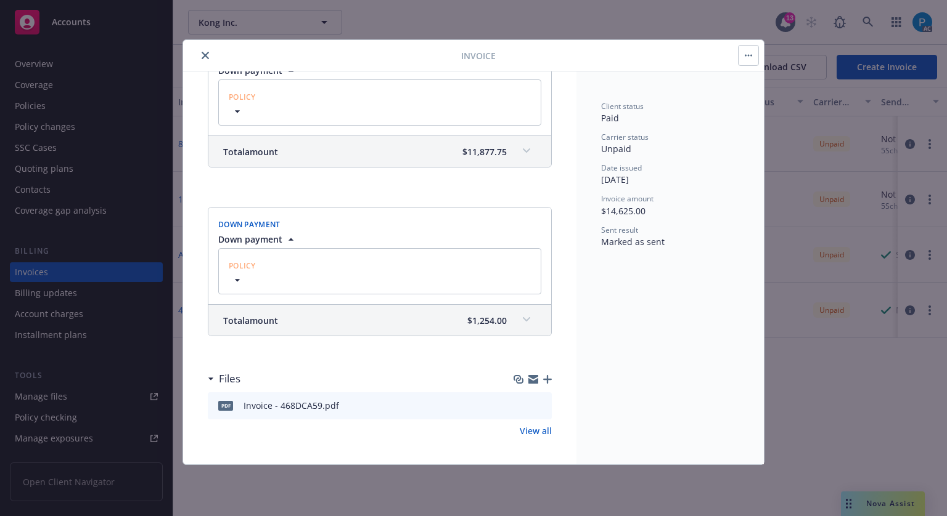
scroll to position [88, 0]
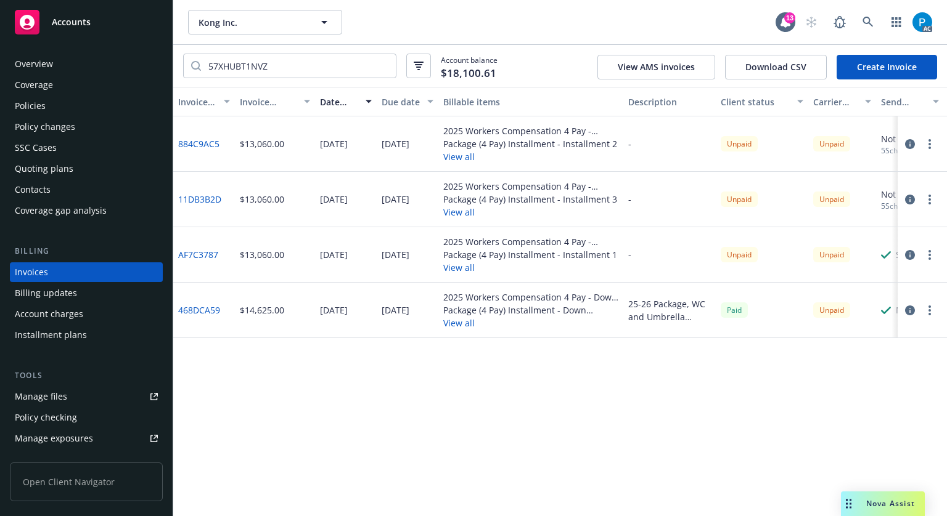
click at [99, 25] on div "Accounts" at bounding box center [86, 22] width 143 height 25
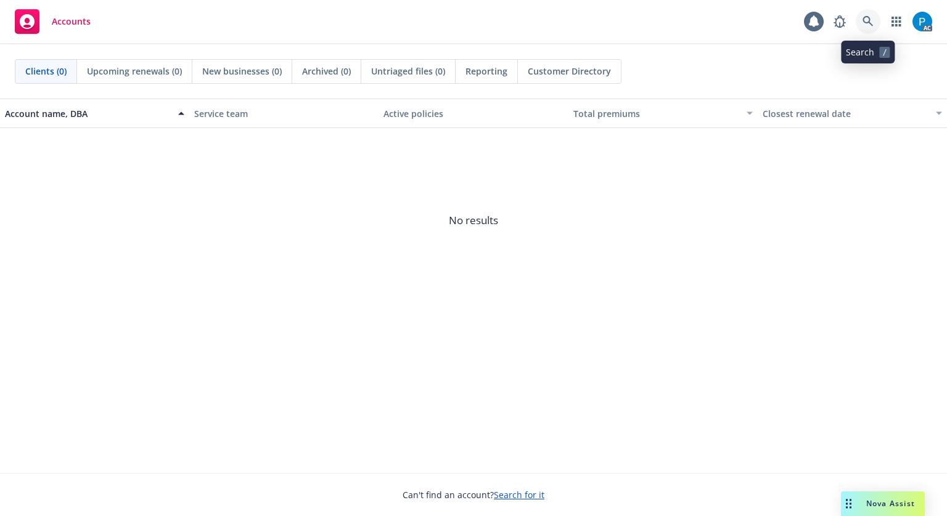
click at [873, 26] on icon at bounding box center [867, 21] width 11 height 11
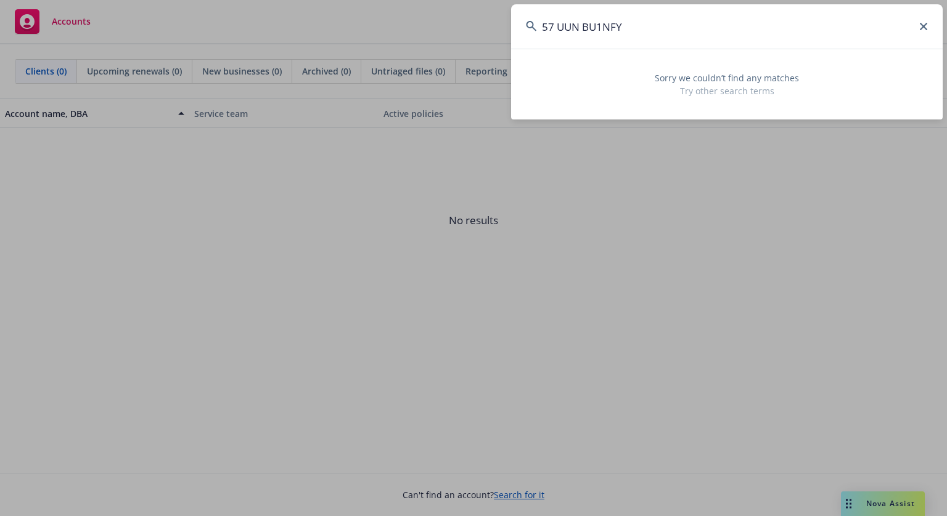
click at [560, 25] on input "57 UUN BU1NFY" at bounding box center [726, 26] width 431 height 44
click at [634, 30] on input "57UUNBU1NFY" at bounding box center [726, 26] width 431 height 44
paste input "UUN BU8PT"
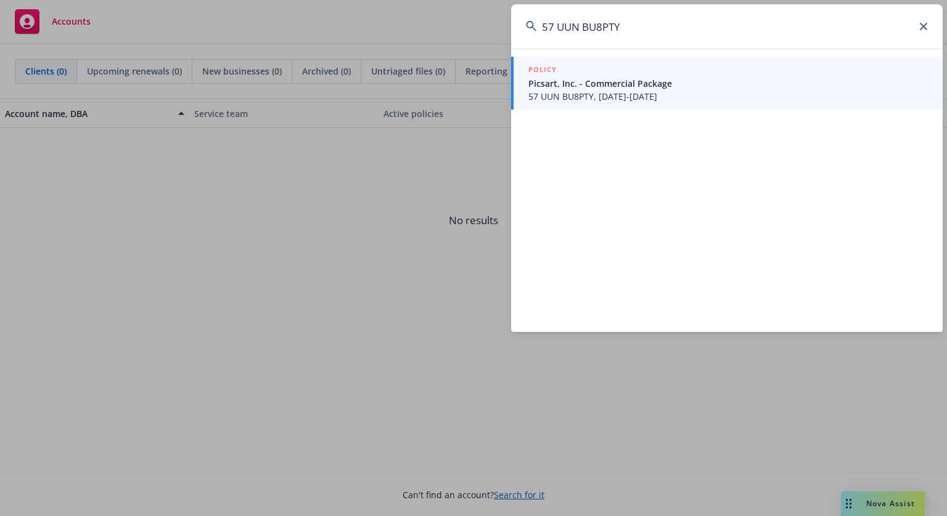
type input "57 UUN BU8PTY"
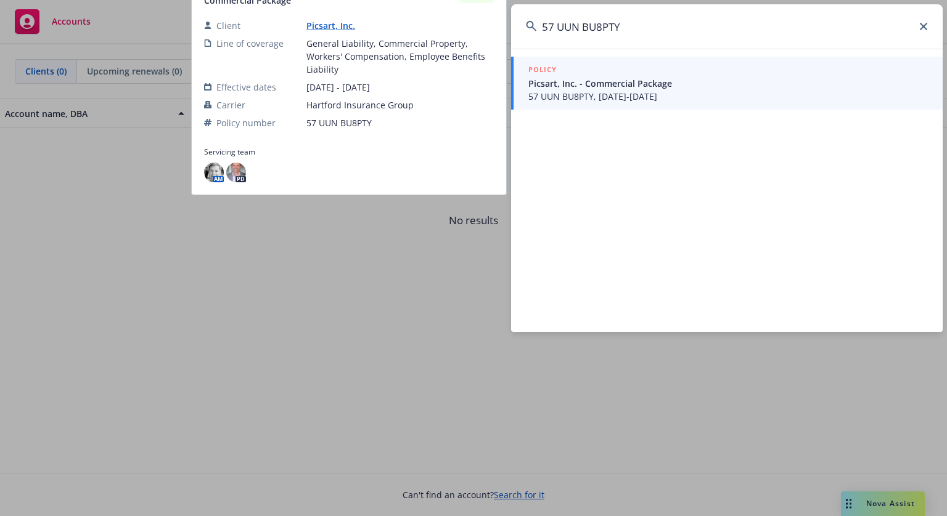
click at [634, 81] on span "Picsart, Inc. - Commercial Package" at bounding box center [727, 83] width 399 height 13
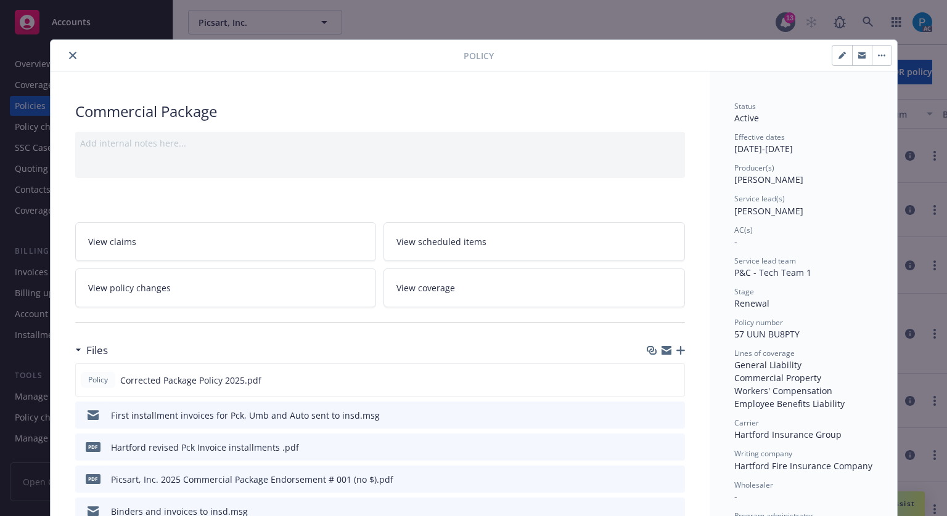
click at [74, 57] on button "close" at bounding box center [72, 55] width 15 height 15
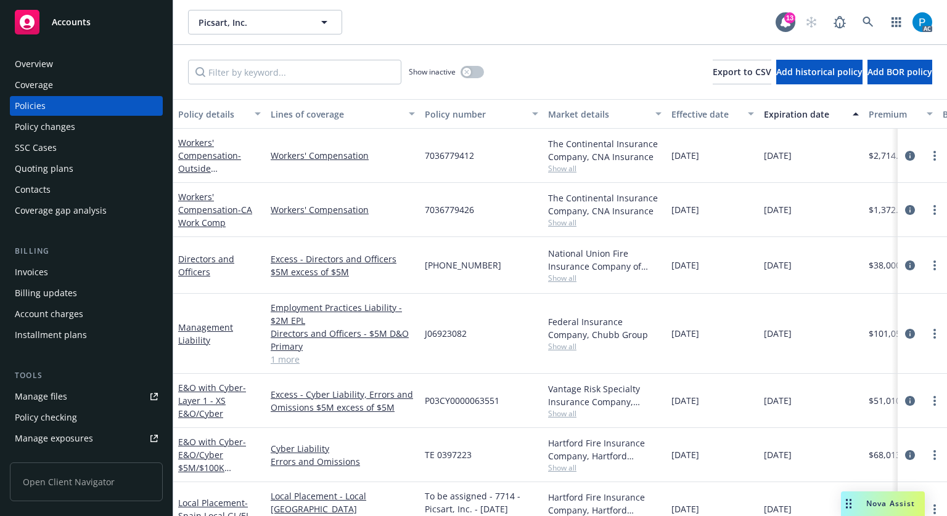
click at [41, 274] on div "Invoices" at bounding box center [31, 273] width 33 height 20
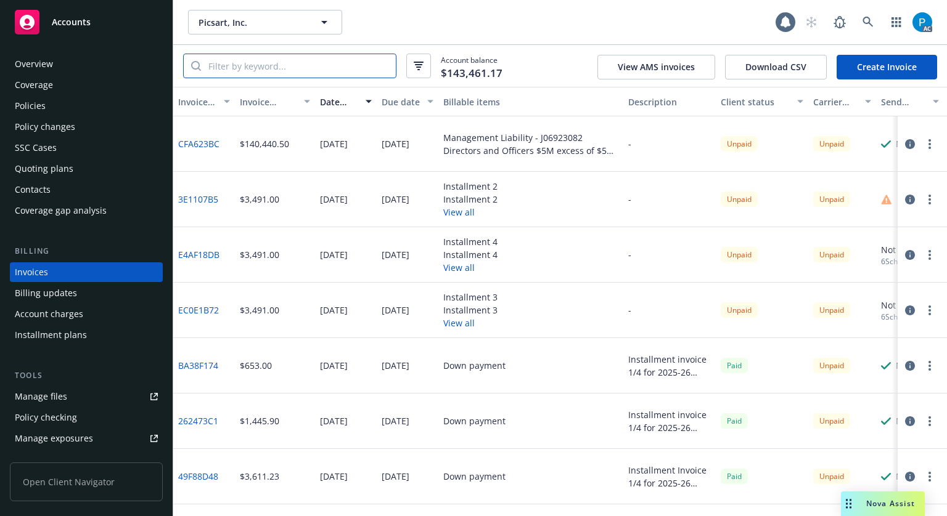
click at [298, 57] on input "search" at bounding box center [298, 65] width 195 height 23
paste input "57 UUN BU8PTY"
type input "57 UUN BU8PTY"
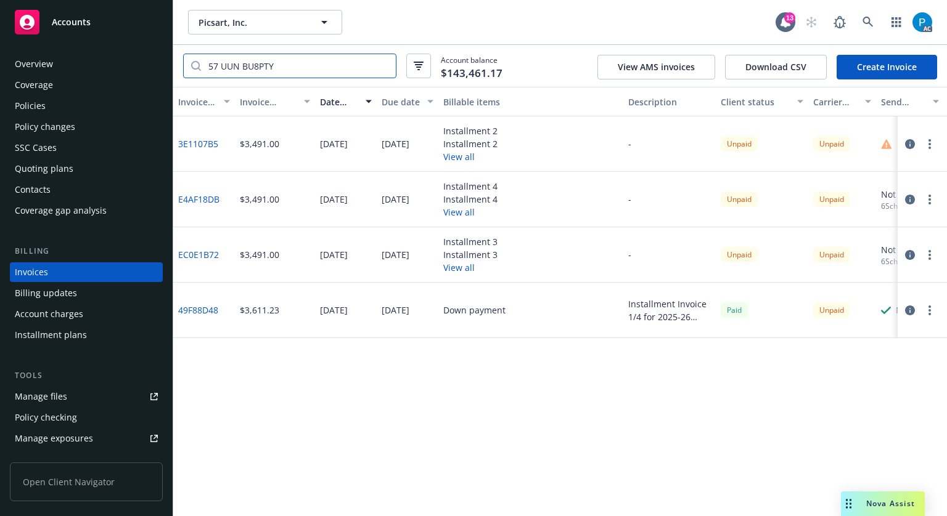
click at [383, 63] on input "57 UUN BU8PTY" at bounding box center [298, 65] width 195 height 23
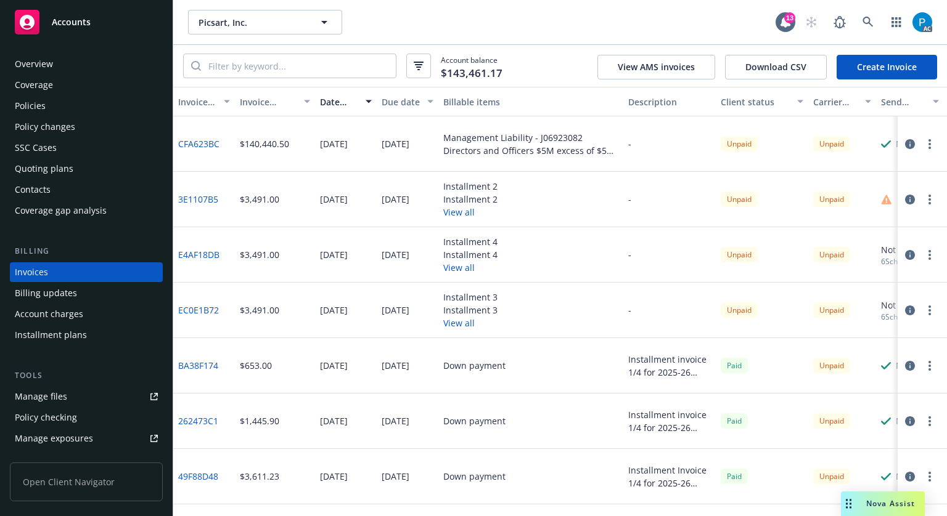
click at [106, 30] on div "Accounts" at bounding box center [86, 22] width 143 height 25
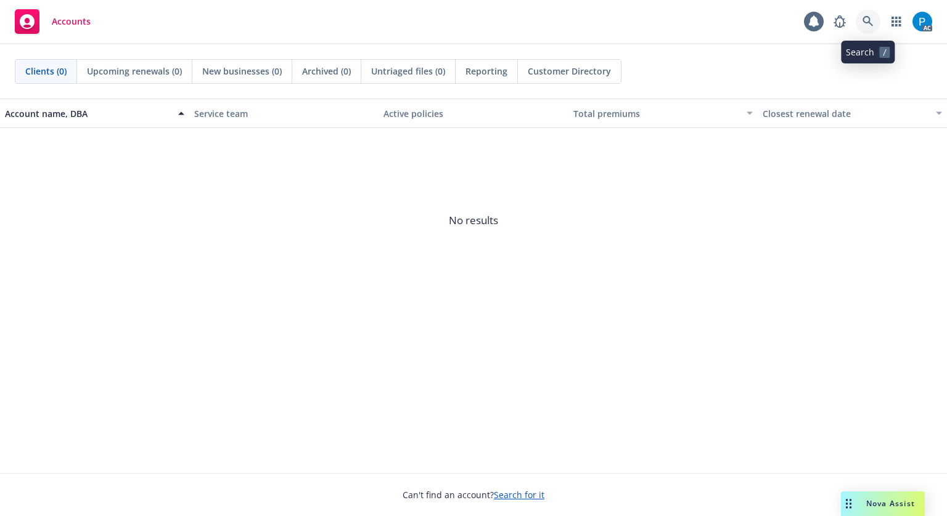
click at [866, 24] on icon at bounding box center [867, 21] width 11 height 11
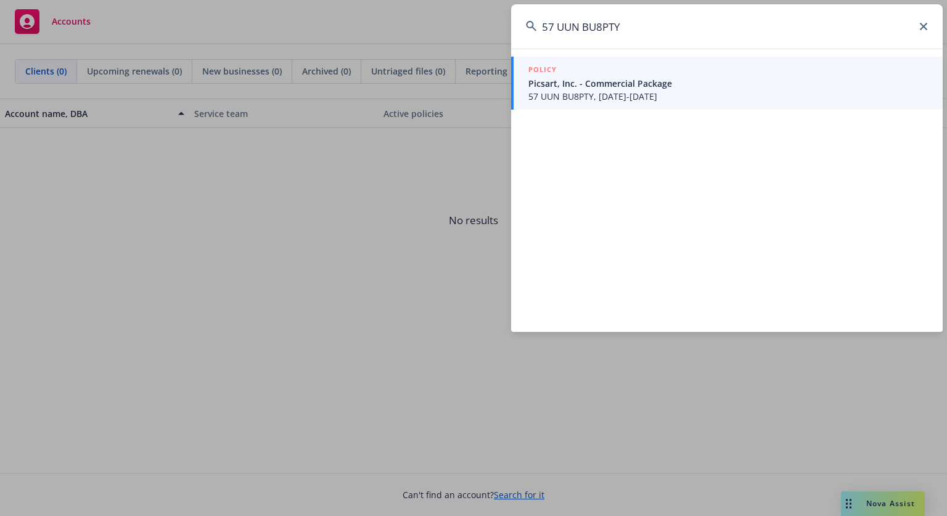
type input "57 UUN BU8PTY"
click at [619, 99] on span "57 UUN BU8PTY, [DATE]-[DATE]" at bounding box center [727, 96] width 399 height 13
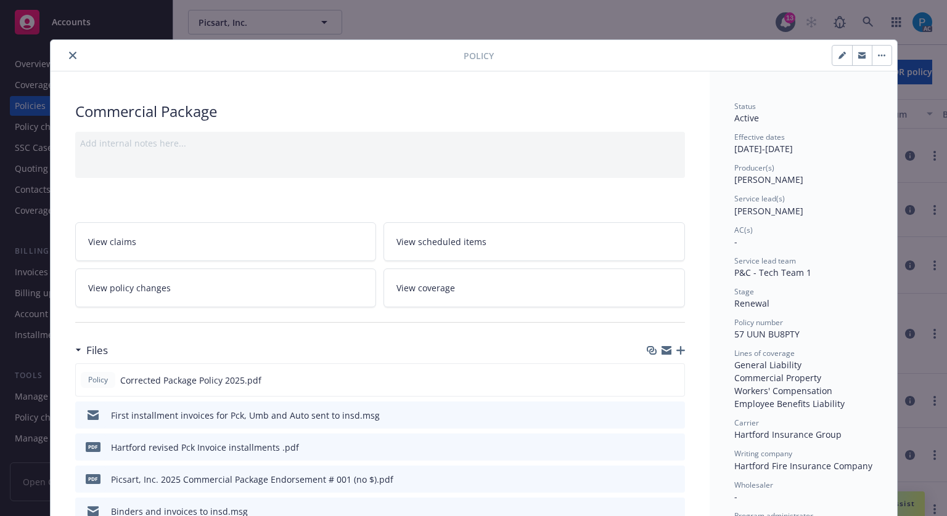
click at [69, 56] on icon "close" at bounding box center [72, 55] width 7 height 7
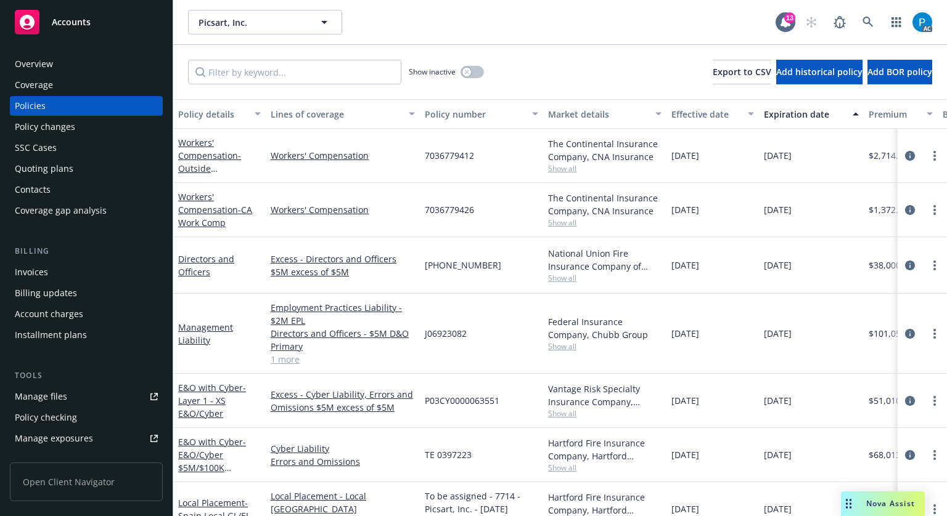
click at [68, 263] on div "Invoices" at bounding box center [86, 273] width 143 height 20
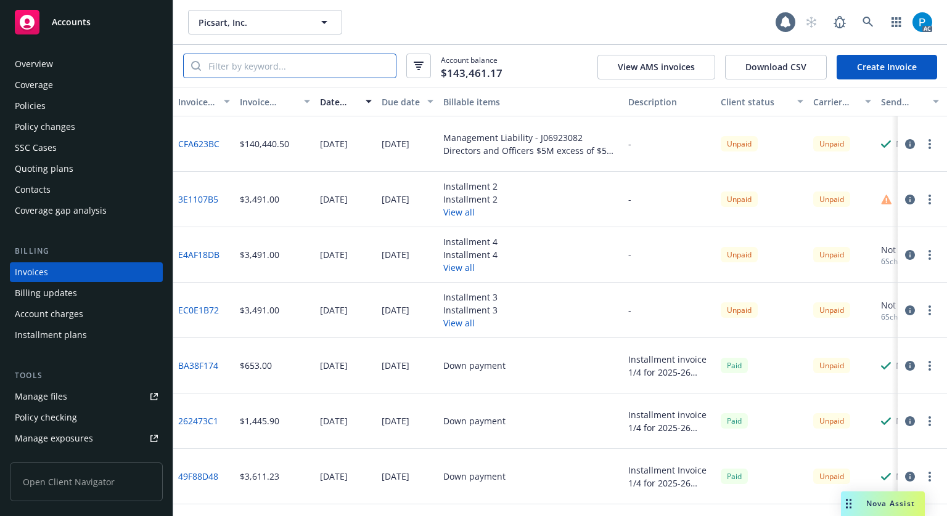
click at [293, 63] on input "search" at bounding box center [298, 65] width 195 height 23
paste input "57 UUN BU8PTY"
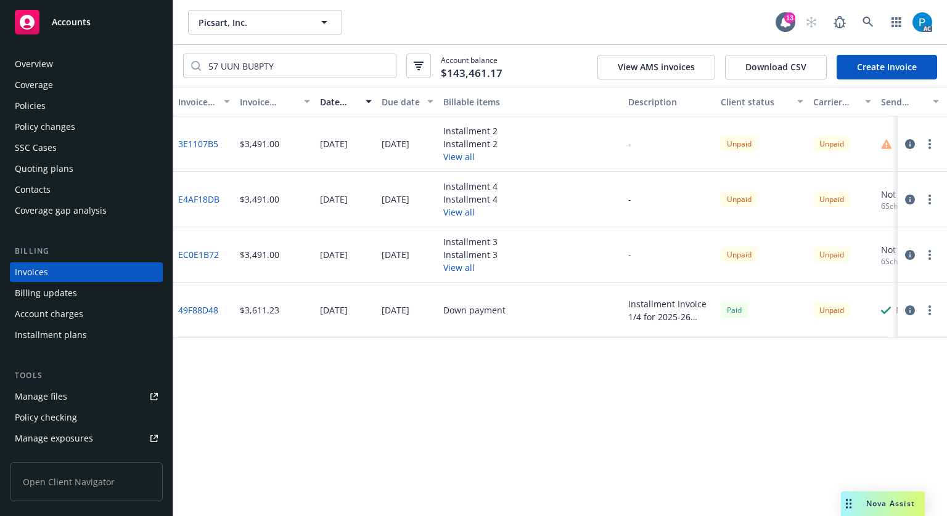
click at [913, 312] on icon "button" at bounding box center [910, 311] width 10 height 10
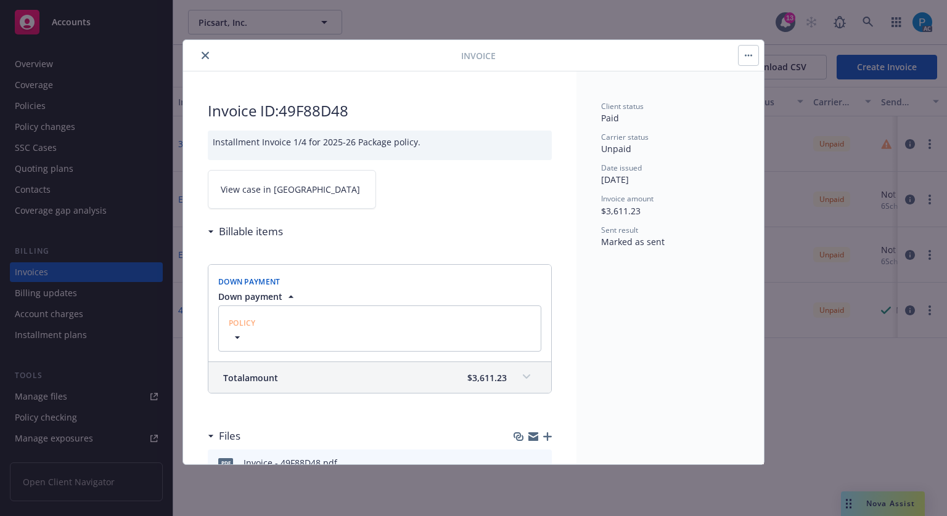
click at [263, 187] on span "View case in [GEOGRAPHIC_DATA]" at bounding box center [290, 189] width 139 height 13
click at [207, 57] on icon "close" at bounding box center [205, 55] width 7 height 7
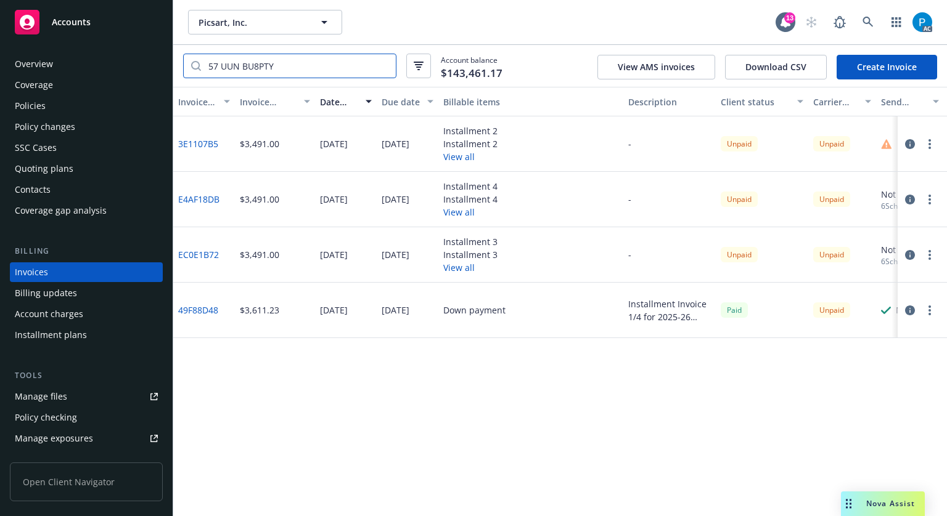
click at [239, 73] on input "57 UUN BU8PTY" at bounding box center [298, 65] width 195 height 23
paste input "UENBU8R49"
click at [911, 308] on icon "button" at bounding box center [910, 311] width 10 height 10
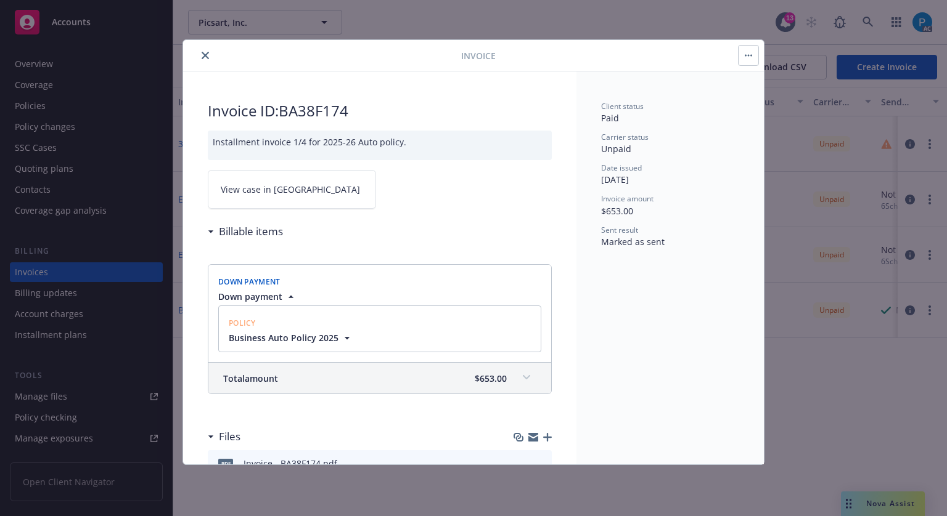
click at [291, 190] on link "View case in [GEOGRAPHIC_DATA]" at bounding box center [292, 189] width 168 height 39
click at [206, 56] on icon "close" at bounding box center [205, 55] width 7 height 7
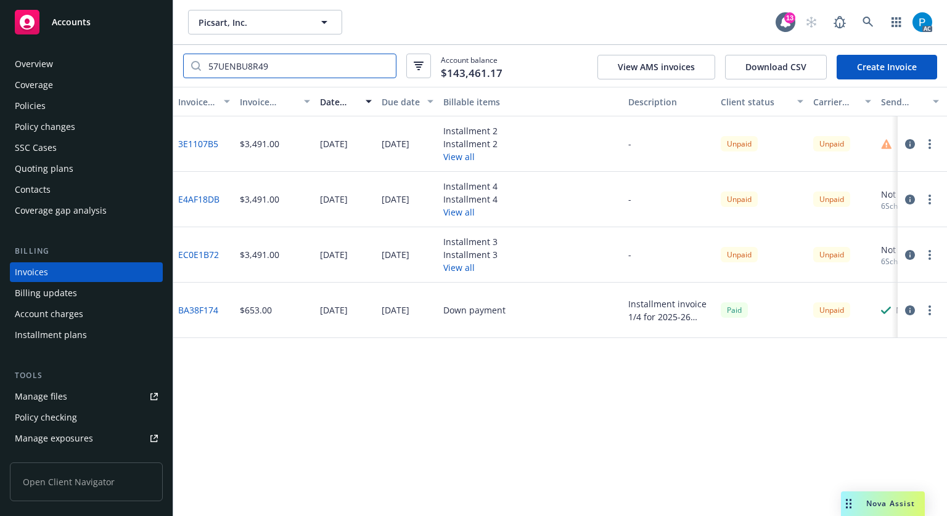
click at [256, 71] on input "57UENBU8R49" at bounding box center [298, 65] width 195 height 23
paste input "XHU BU8R6M"
type input "57 XHU BU8R6M"
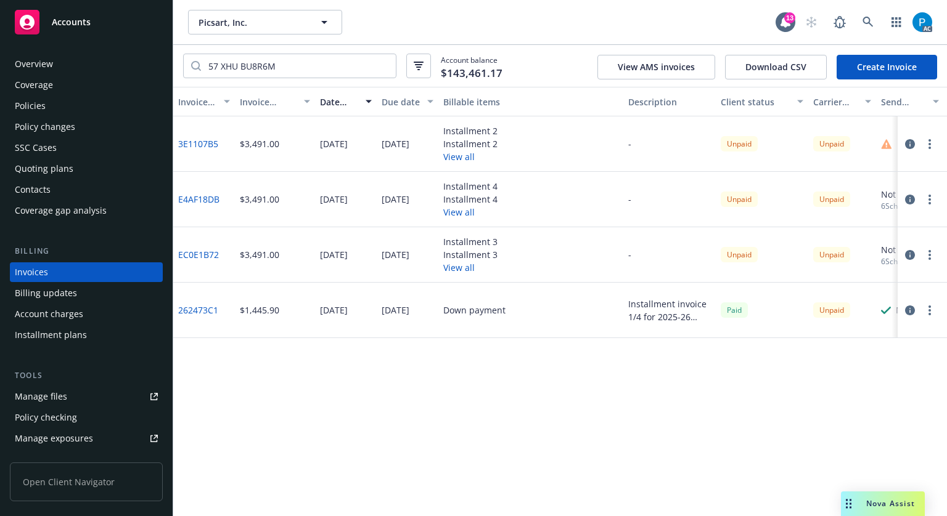
click at [907, 311] on icon "button" at bounding box center [910, 311] width 10 height 10
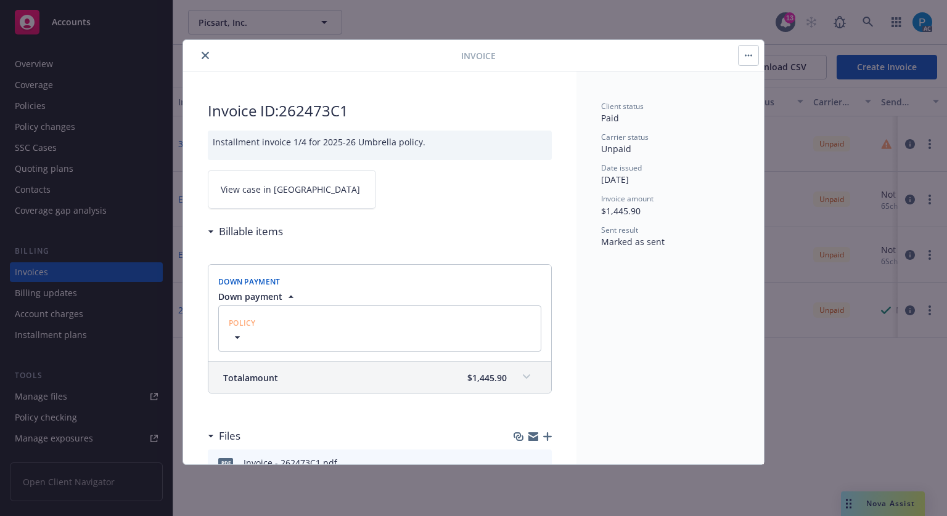
click at [269, 181] on link "View case in [GEOGRAPHIC_DATA]" at bounding box center [292, 189] width 168 height 39
